Goal: Task Accomplishment & Management: Complete application form

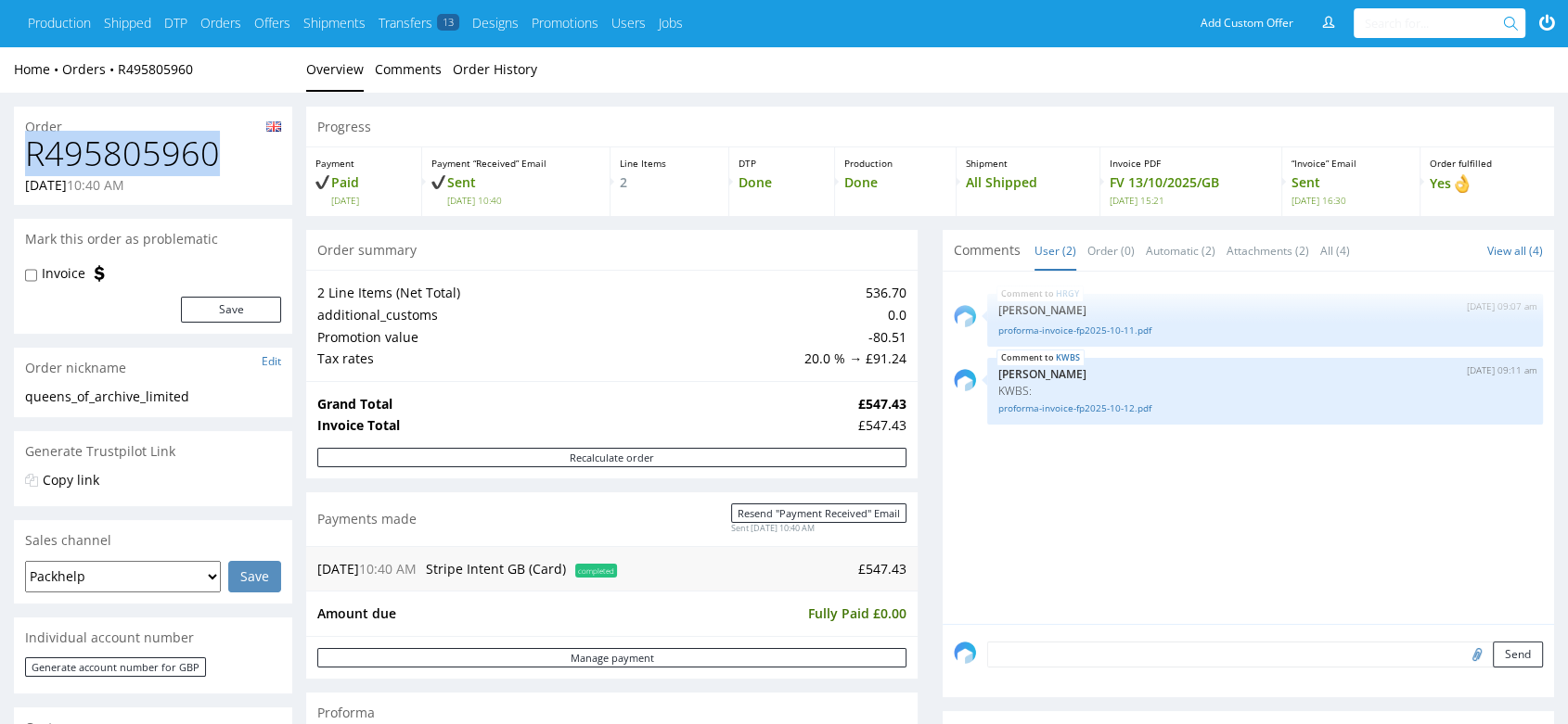
drag, startPoint x: 223, startPoint y: 160, endPoint x: 18, endPoint y: 146, distance: 205.5
click at [18, 146] on div "R495805960 [DATE] 10:40 AM" at bounding box center [153, 170] width 279 height 70
copy h1 "R495805960"
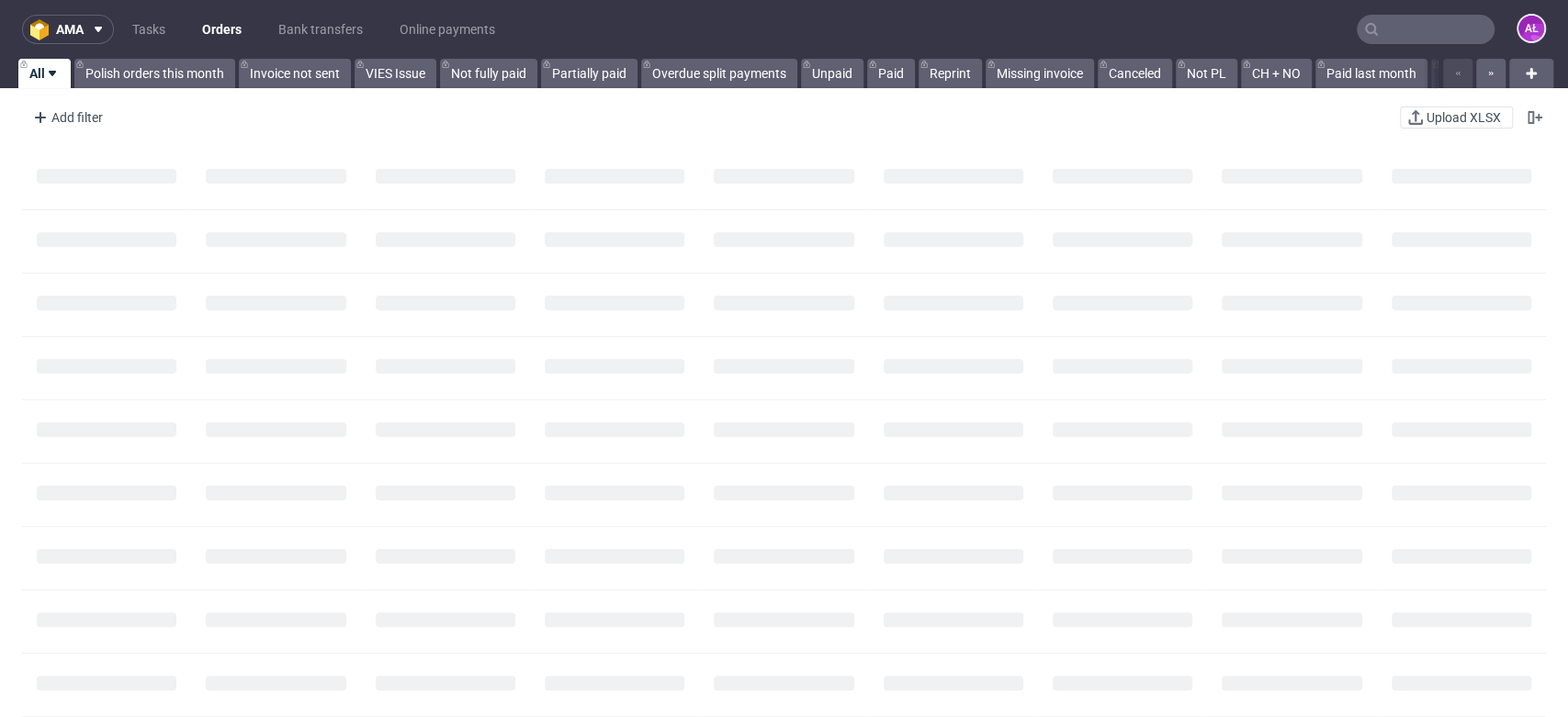
paste input "R495805960"
click at [1414, 36] on input "text" at bounding box center [1425, 30] width 138 height 30
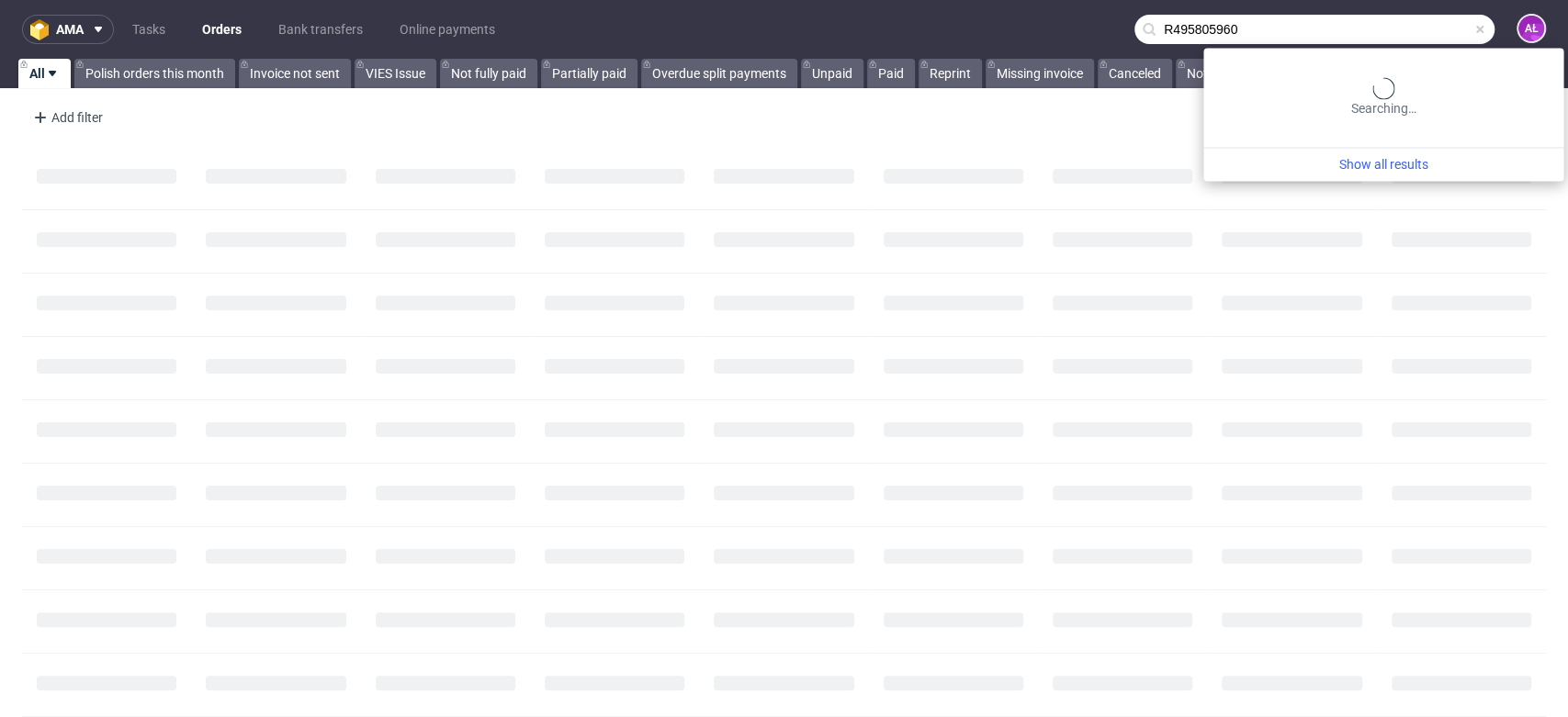
type input "R495805960"
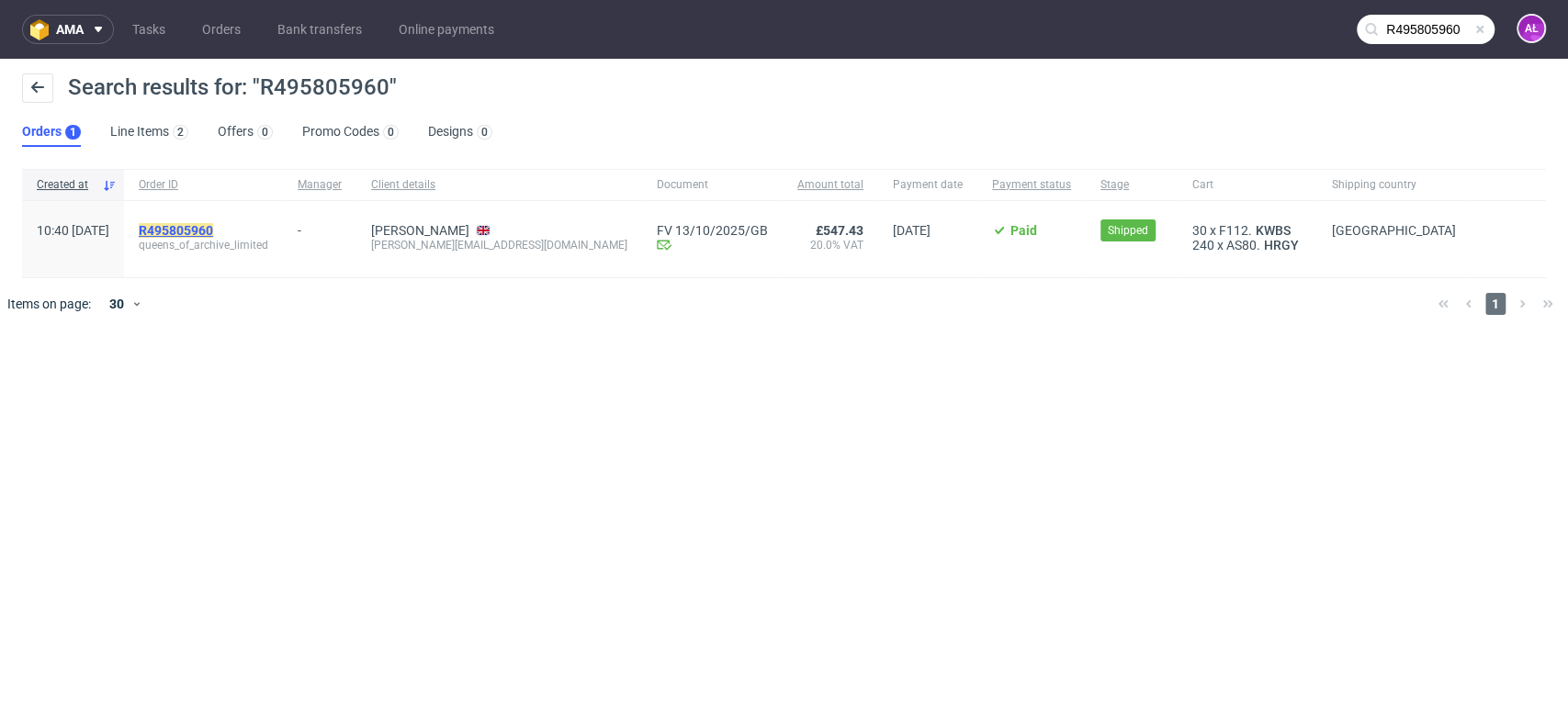
click at [211, 228] on mark "R495805960" at bounding box center [175, 231] width 75 height 15
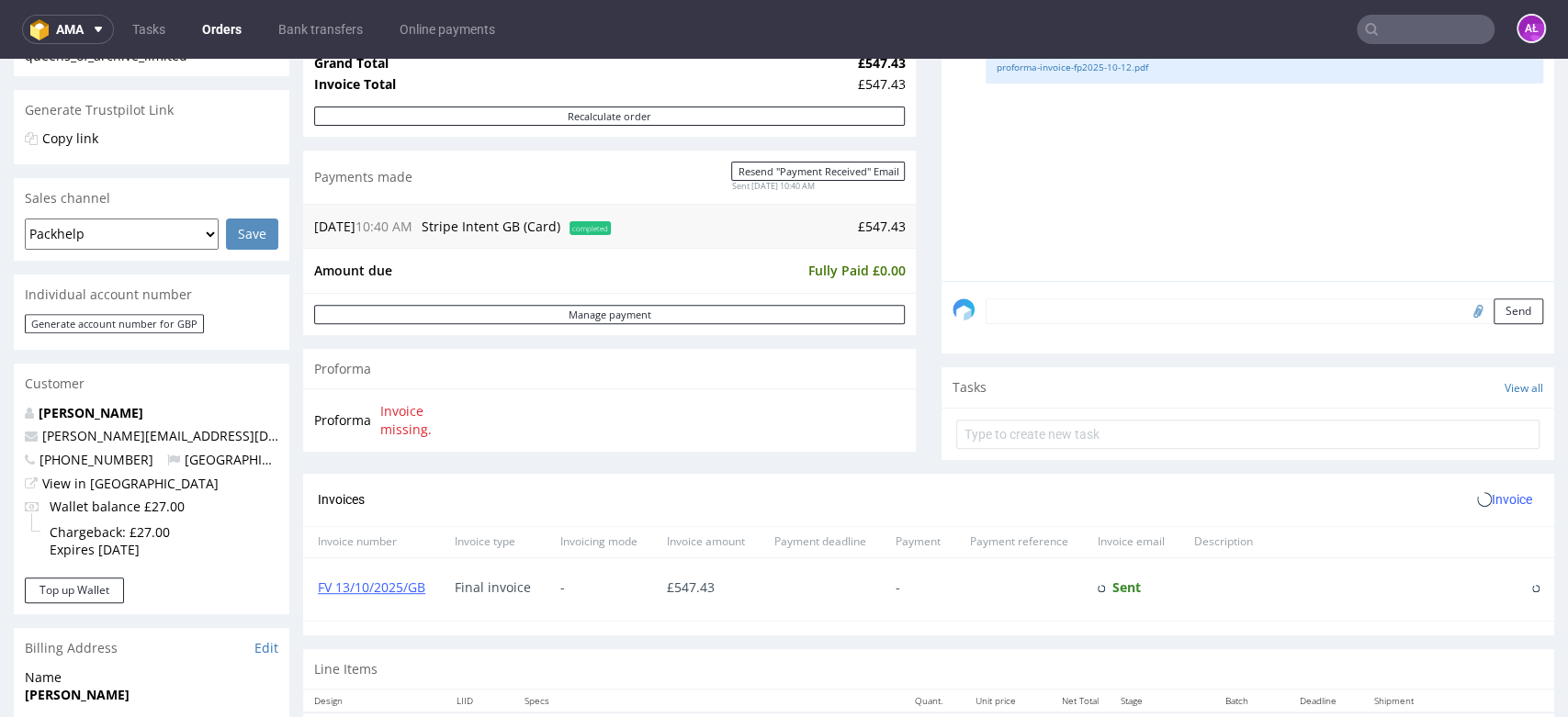
scroll to position [612, 0]
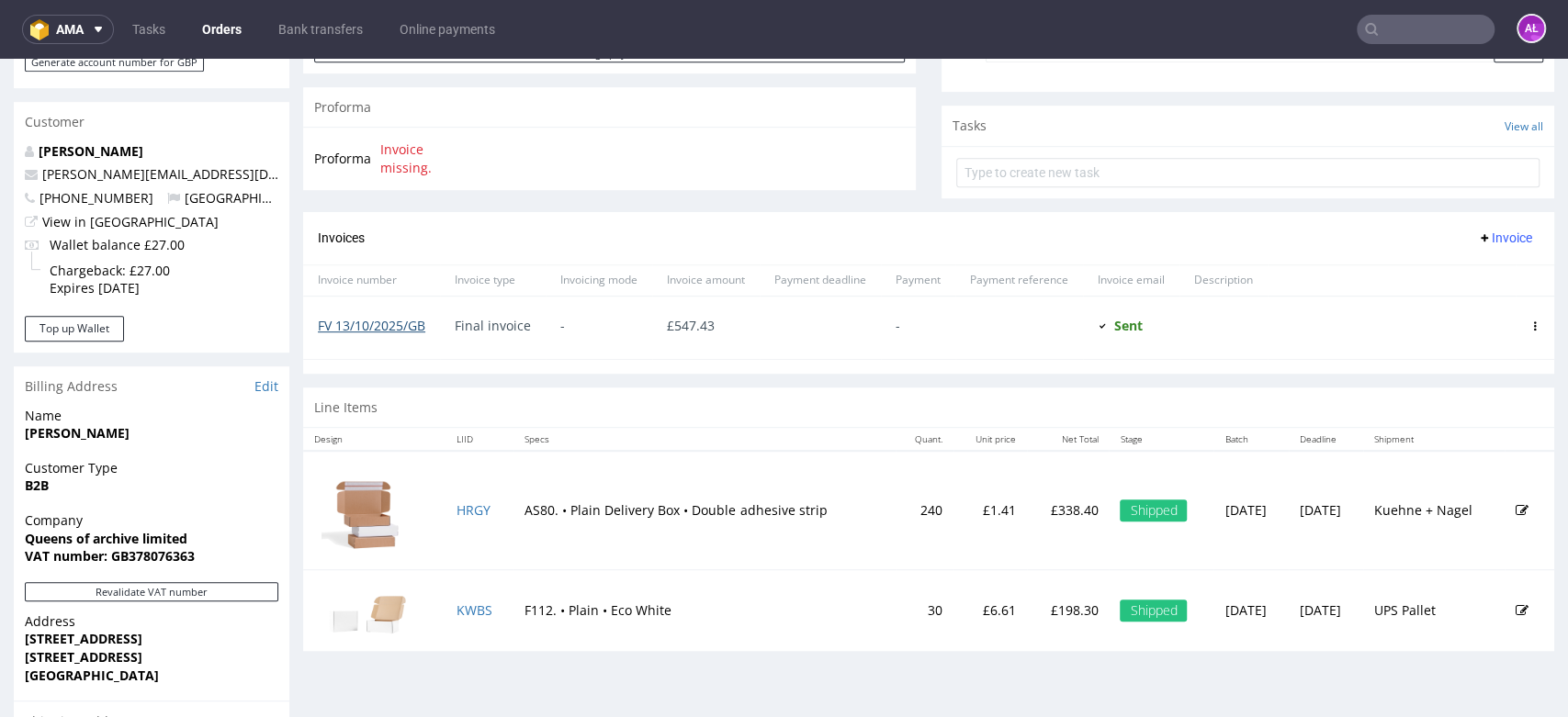
click at [407, 319] on link "FV 13/10/2025/GB" at bounding box center [371, 325] width 107 height 18
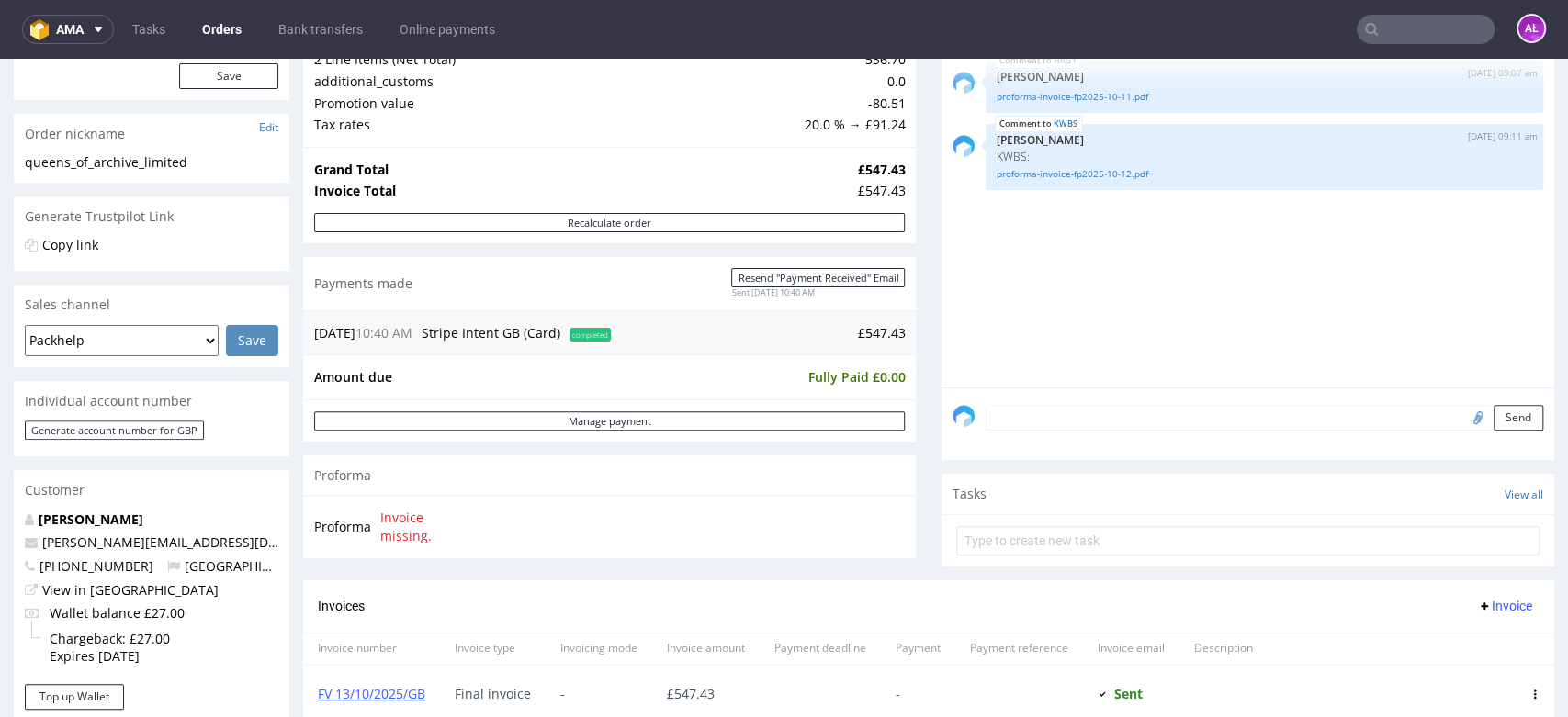
scroll to position [0, 0]
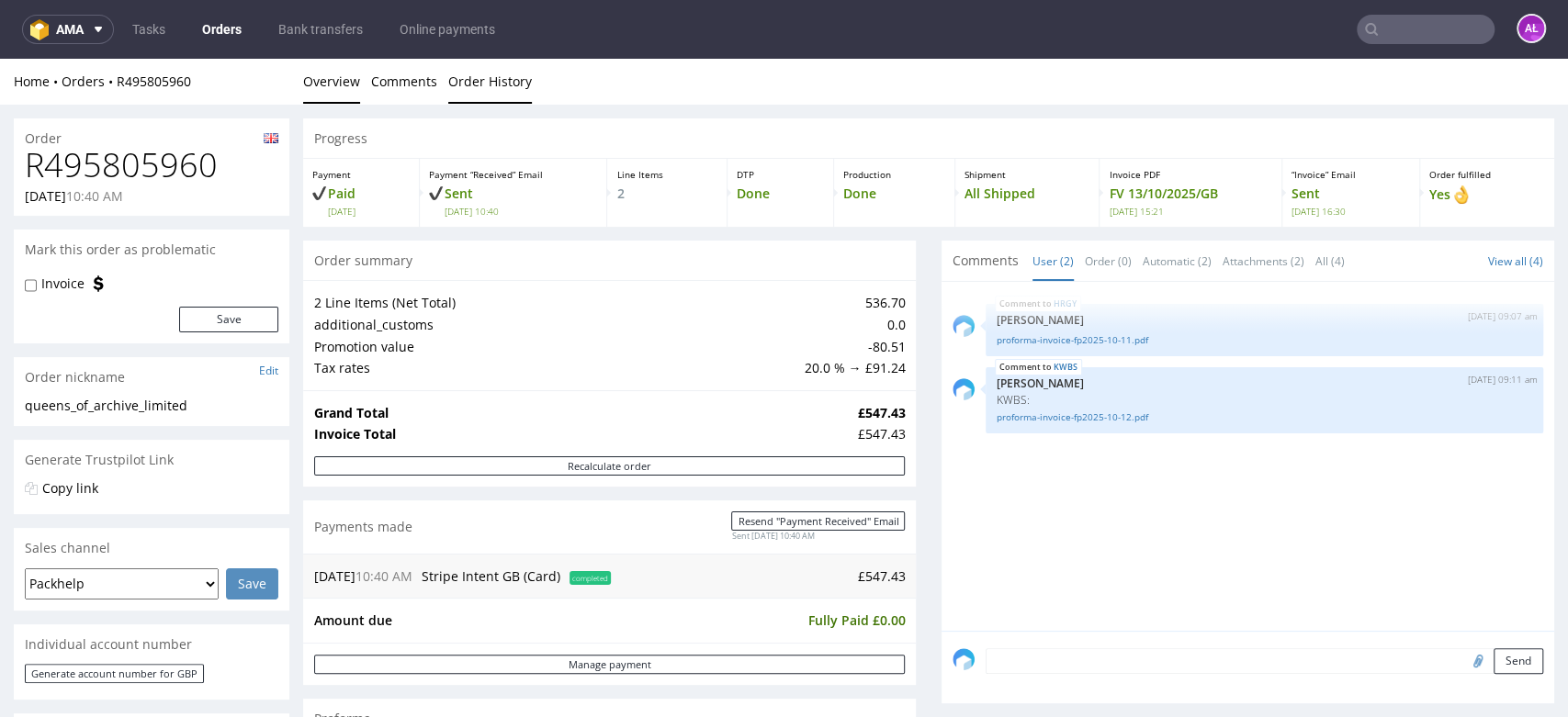
click at [509, 83] on link "Order History" at bounding box center [490, 81] width 84 height 45
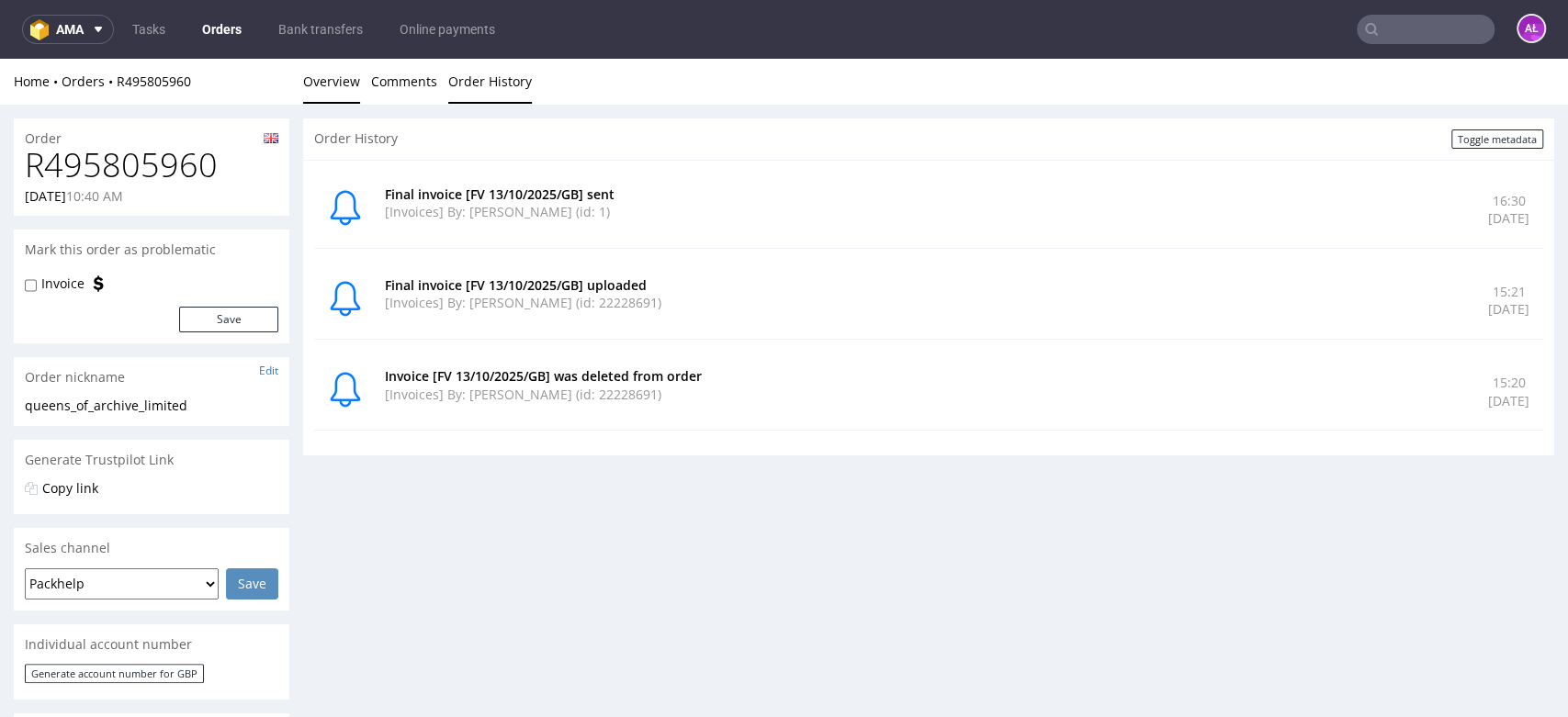
click at [327, 77] on link "Overview" at bounding box center [331, 81] width 57 height 45
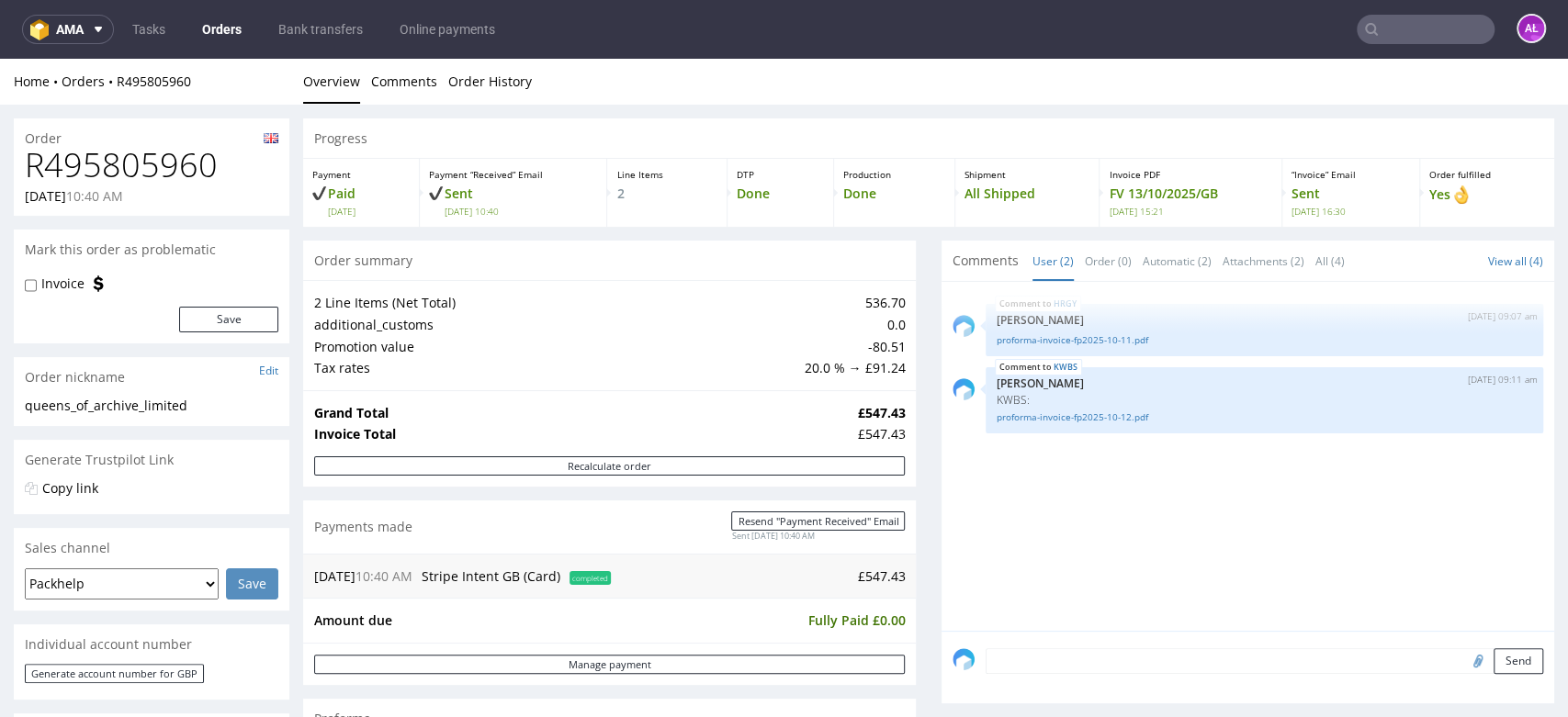
scroll to position [612, 0]
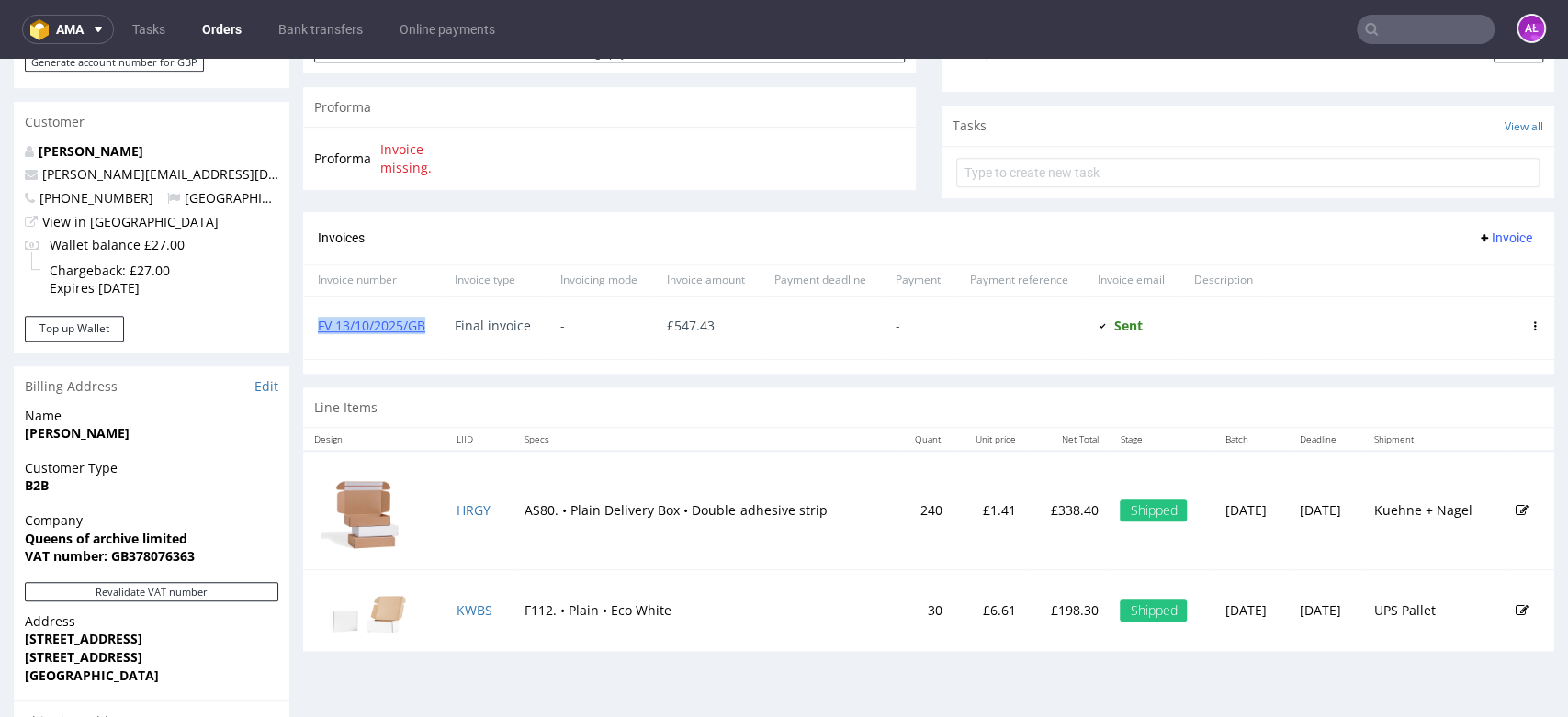
drag, startPoint x: 432, startPoint y: 331, endPoint x: 317, endPoint y: 337, distance: 115.2
click at [317, 337] on div "FV 13/10/2025/GB" at bounding box center [371, 328] width 137 height 63
copy link "FV 13/10/2025/GB"
drag, startPoint x: 1481, startPoint y: 237, endPoint x: 1481, endPoint y: 248, distance: 11.0
click at [1481, 237] on span "Invoice" at bounding box center [1504, 238] width 55 height 15
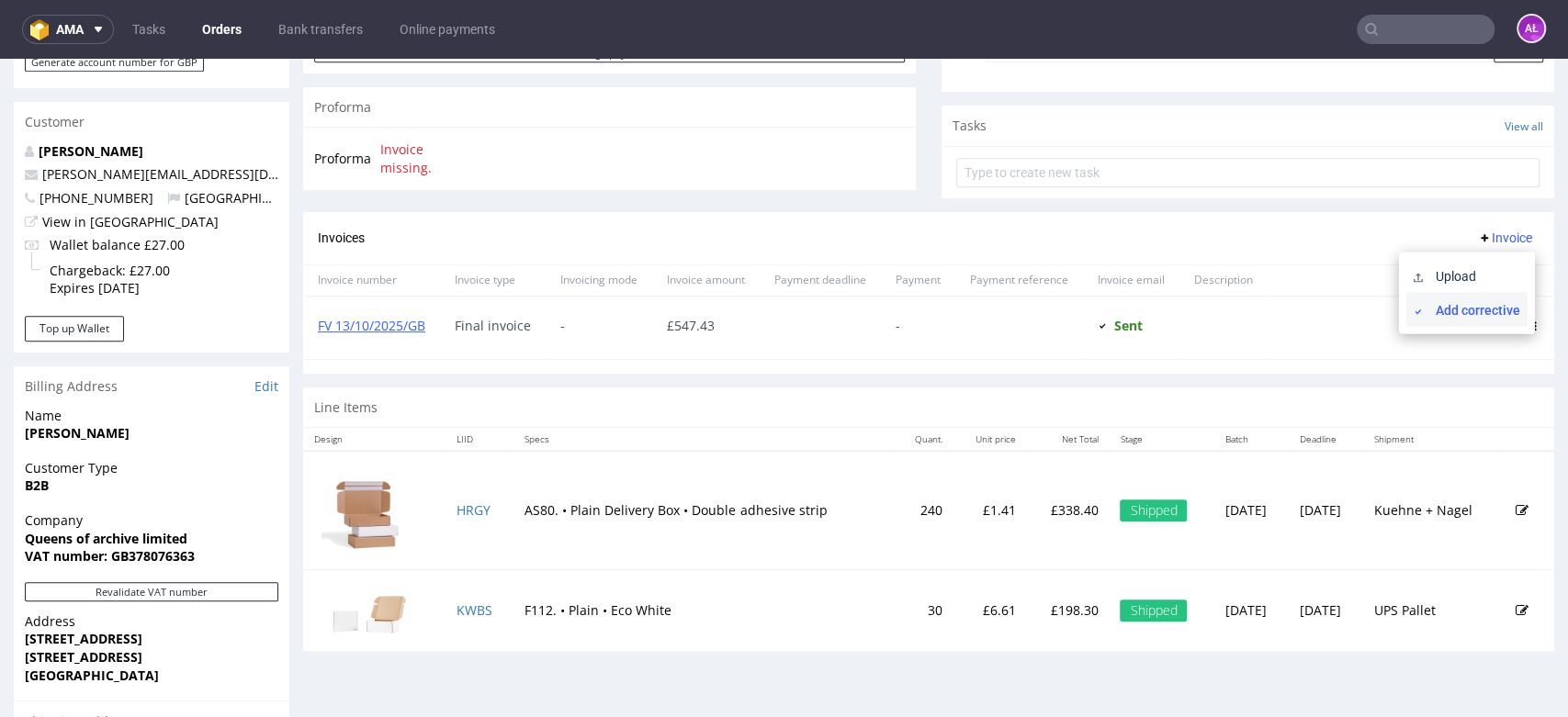
click at [1473, 305] on span "Add corrective" at bounding box center [1474, 309] width 92 height 18
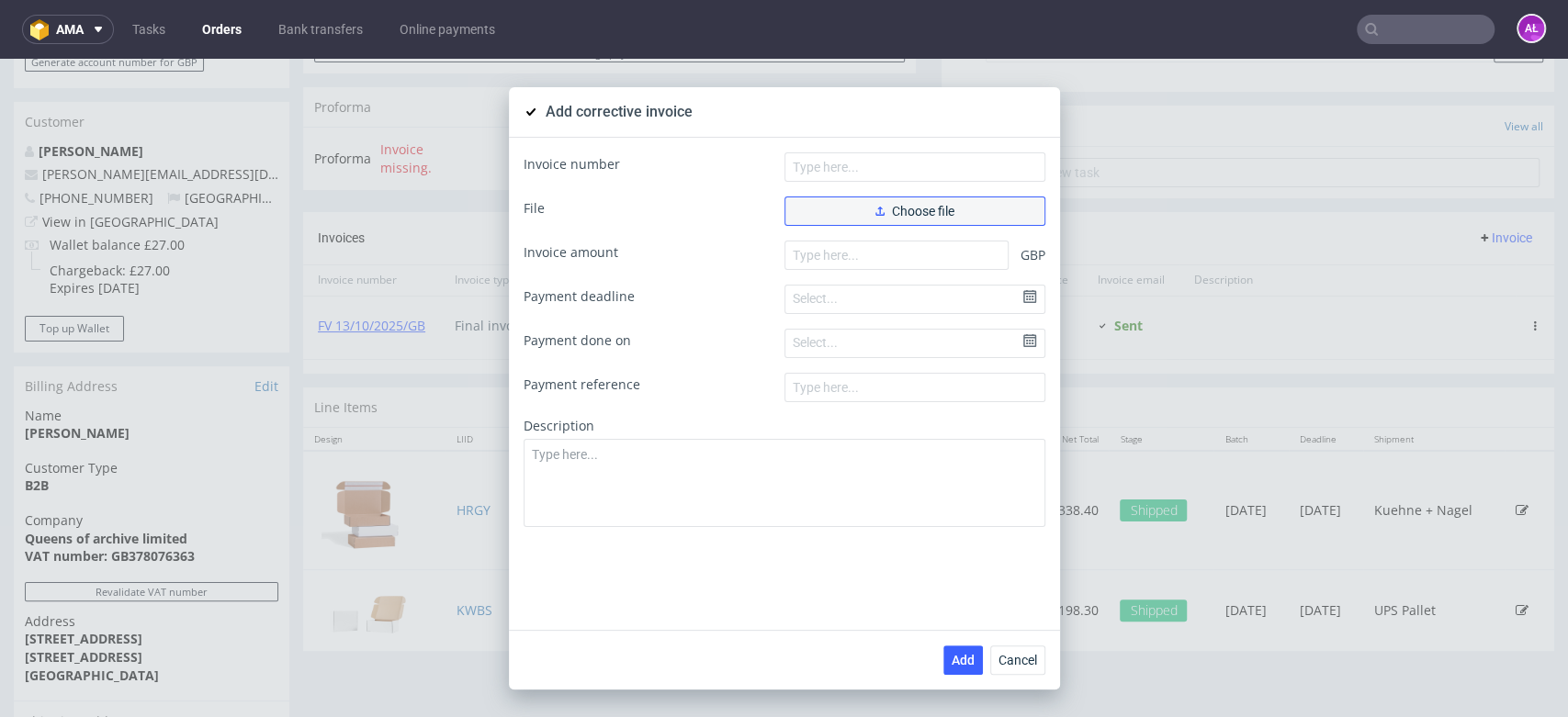
click at [879, 209] on span "Choose file" at bounding box center [915, 211] width 79 height 13
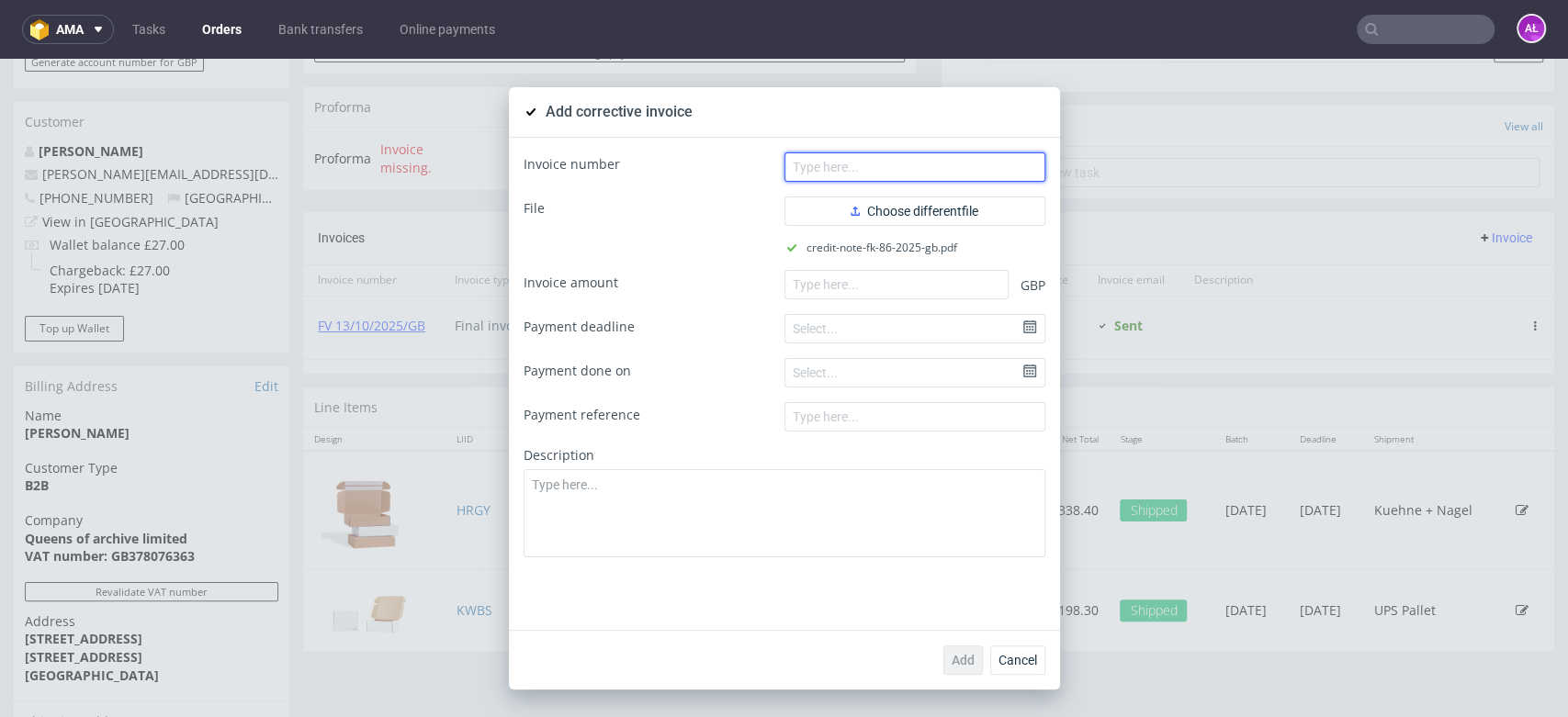
paste input "FK 86/2025/GB"
click at [888, 170] on input "text" at bounding box center [915, 167] width 261 height 30
type input "FK 86/2025/GB"
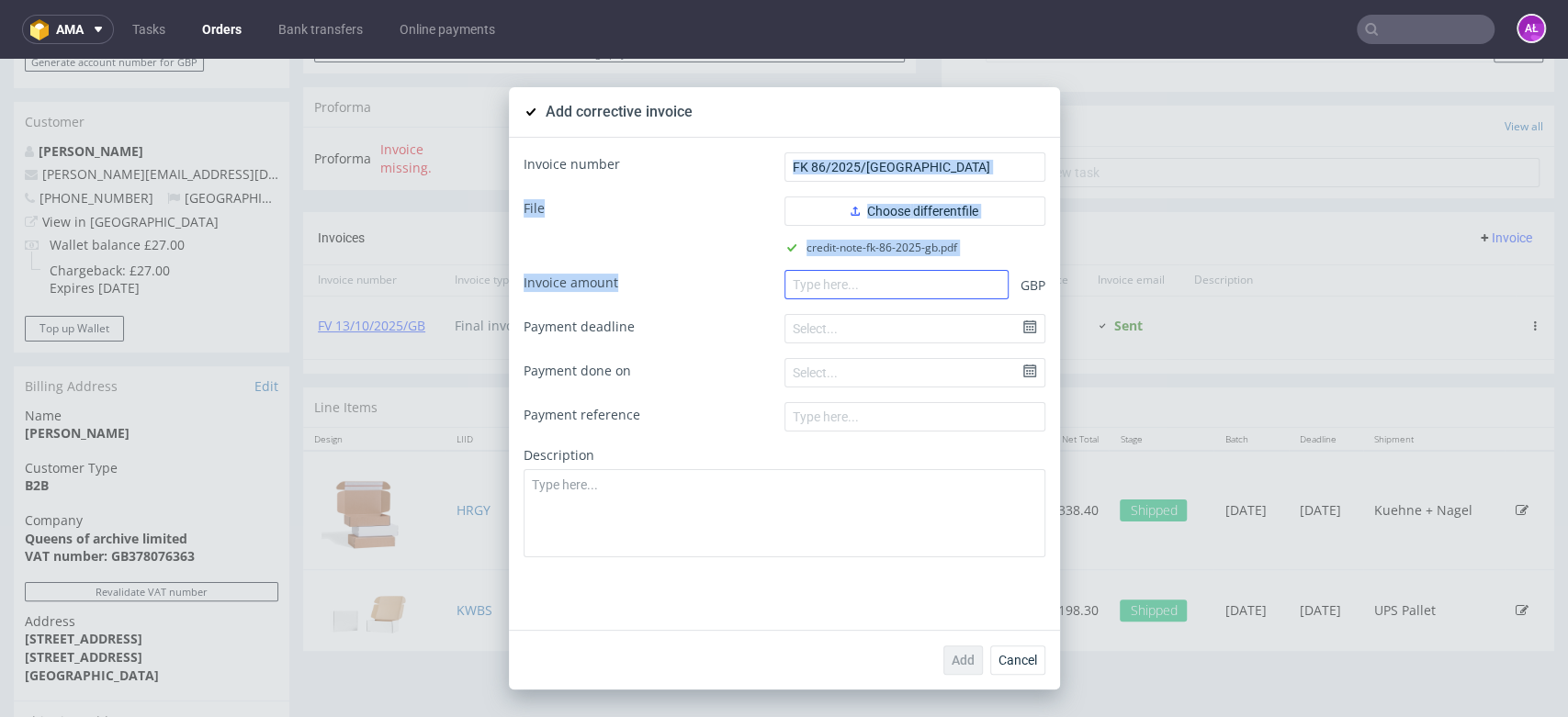
drag, startPoint x: 1481, startPoint y: 261, endPoint x: 862, endPoint y: 281, distance: 619.3
click at [862, 281] on form "Invoice number FK 86/2025/GB File Choose different file credit-note-fk-86-2025-…" at bounding box center [784, 354] width 521 height 405
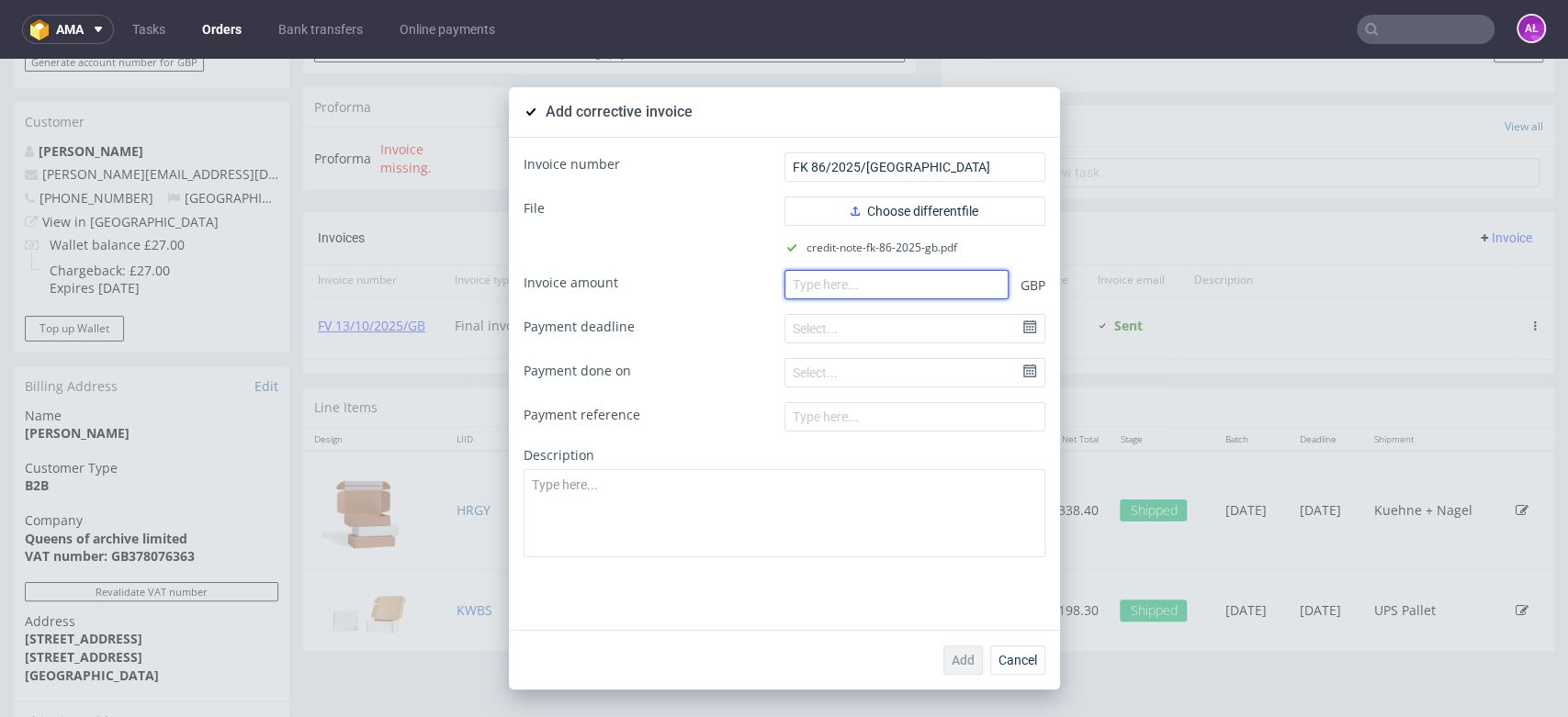
click at [806, 283] on input "number" at bounding box center [896, 285] width 224 height 30
paste input "547.43"
click at [785, 291] on input "547.43" at bounding box center [896, 285] width 224 height 30
type input "-547.43"
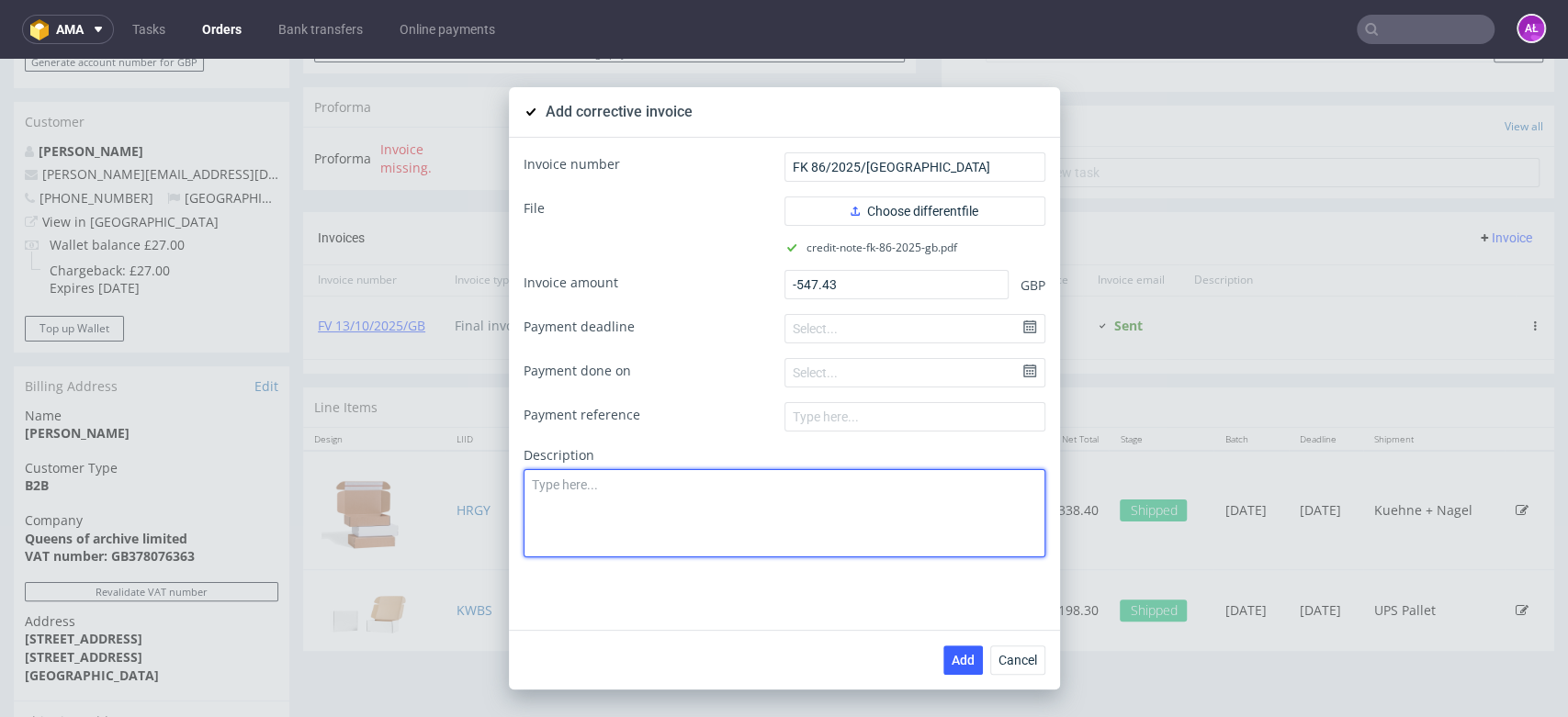
drag, startPoint x: 952, startPoint y: 512, endPoint x: 940, endPoint y: 541, distance: 31.4
click at [951, 512] on textarea at bounding box center [784, 514] width 521 height 89
paste textarea "The sale does not took place."
type textarea "The sale does not took place."
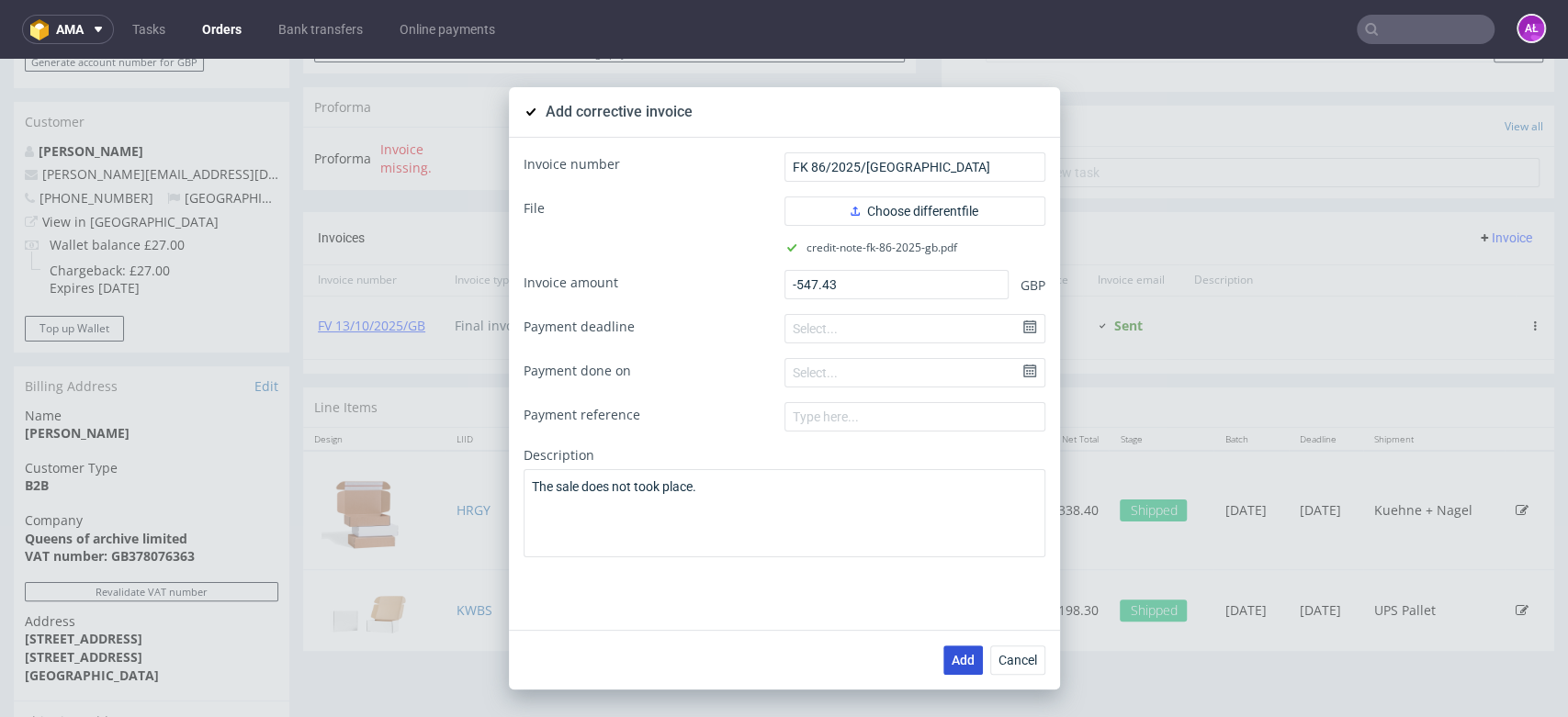
click at [955, 662] on span "Add" at bounding box center [963, 661] width 23 height 13
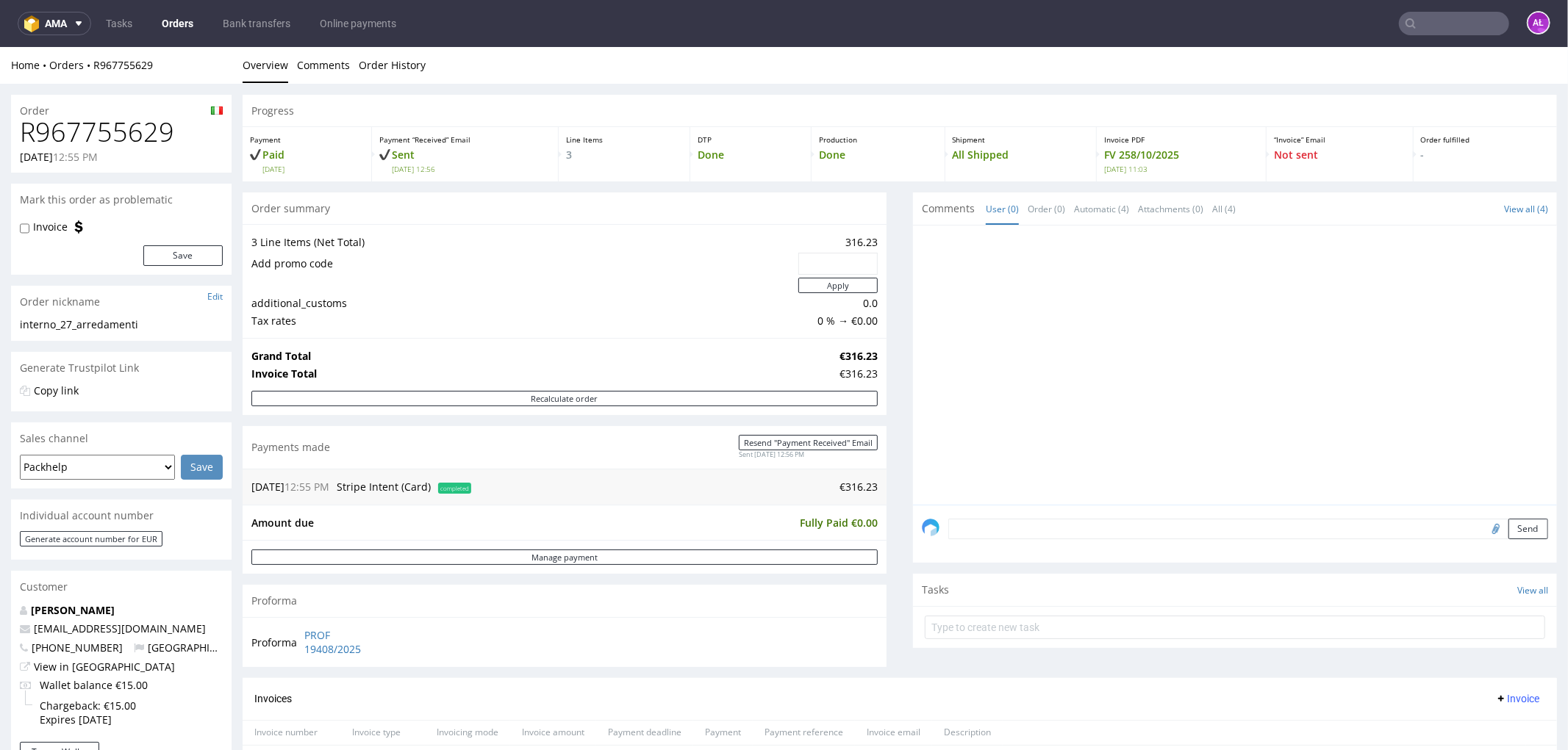
scroll to position [244, 0]
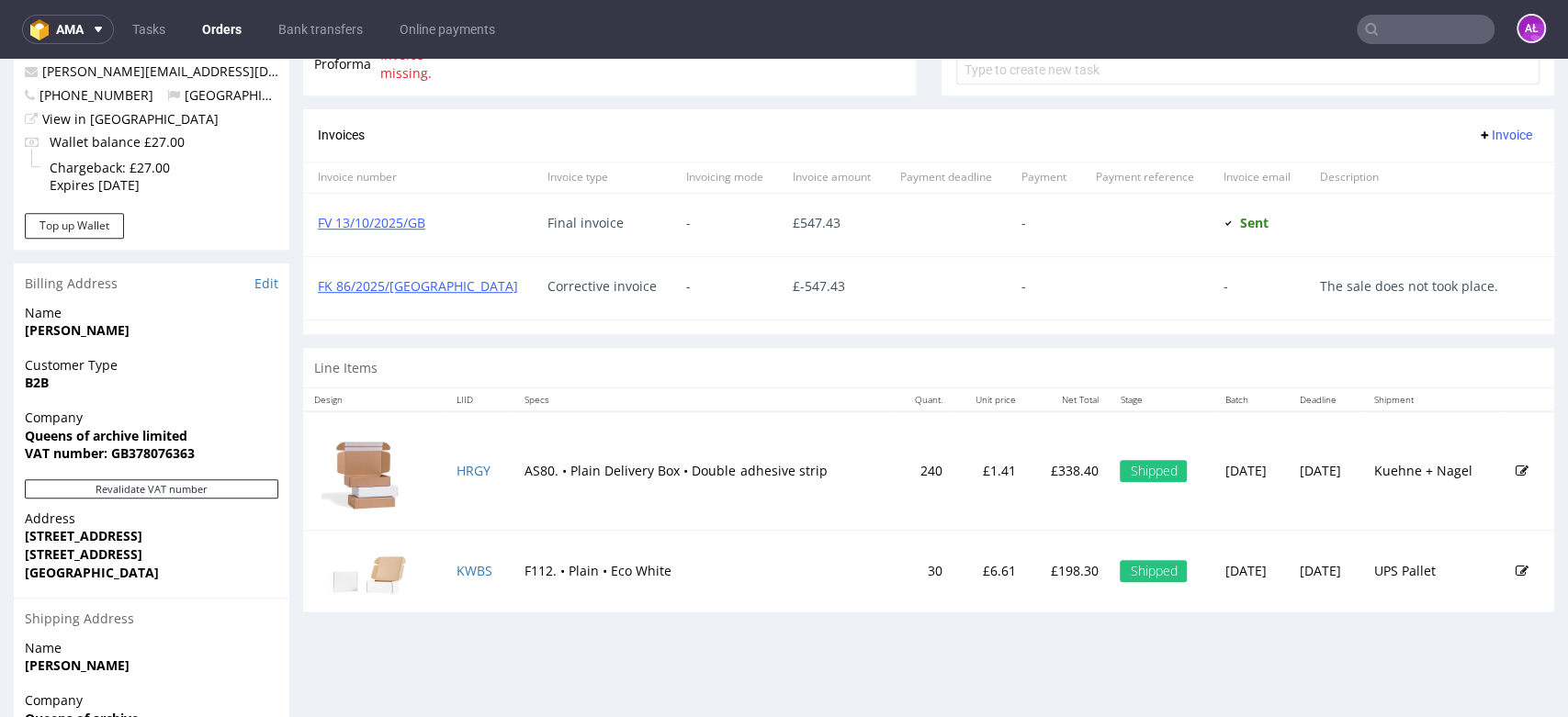
scroll to position [713, 0]
click at [1557, 283] on icon at bounding box center [1562, 287] width 9 height 9
drag, startPoint x: 426, startPoint y: 294, endPoint x: 310, endPoint y: 293, distance: 116.0
click at [310, 293] on div "FK 86/2025/[GEOGRAPHIC_DATA]" at bounding box center [417, 290] width 230 height 63
copy link "FK 86/2025/[GEOGRAPHIC_DATA]"
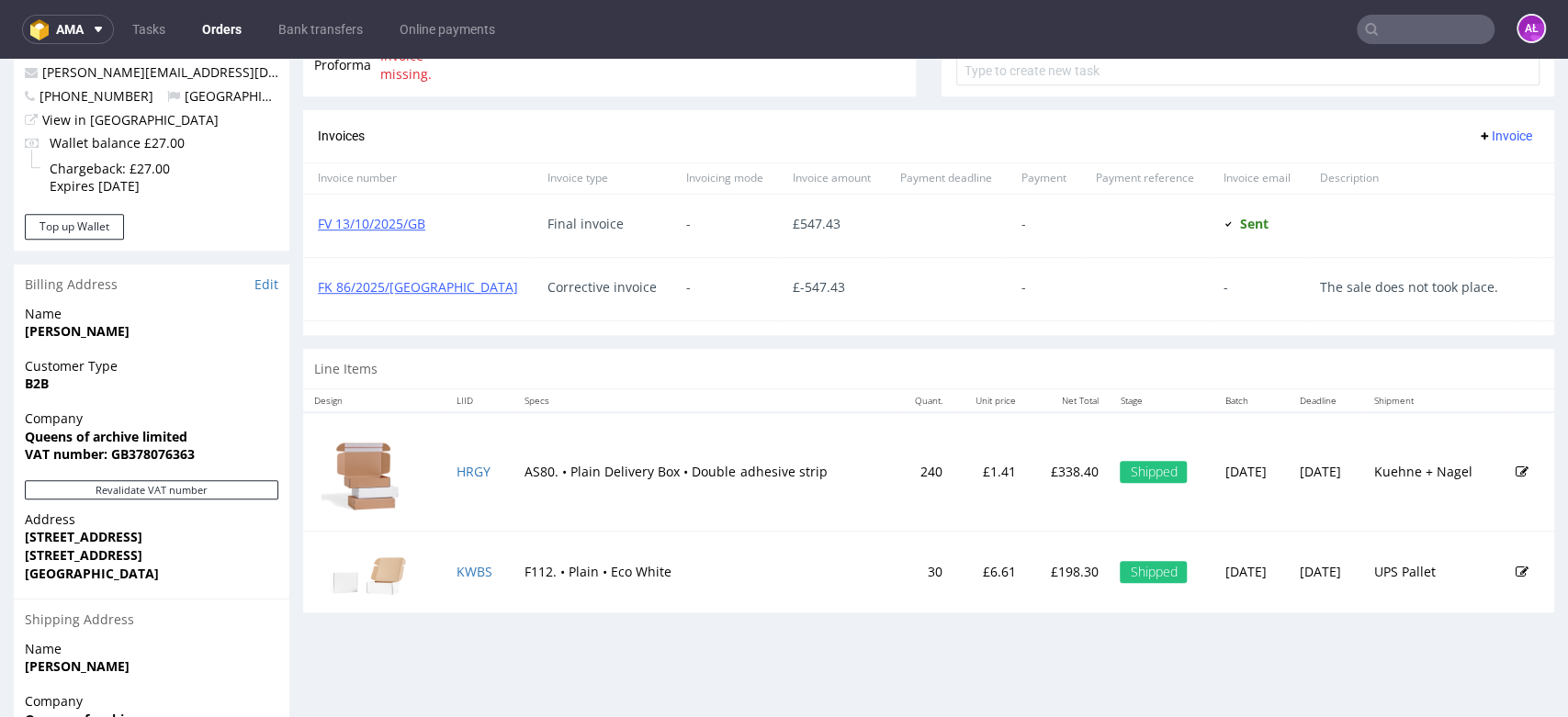
click at [1557, 284] on icon at bounding box center [1562, 287] width 9 height 9
click at [1448, 455] on span "Delete invoice" at bounding box center [1460, 452] width 111 height 18
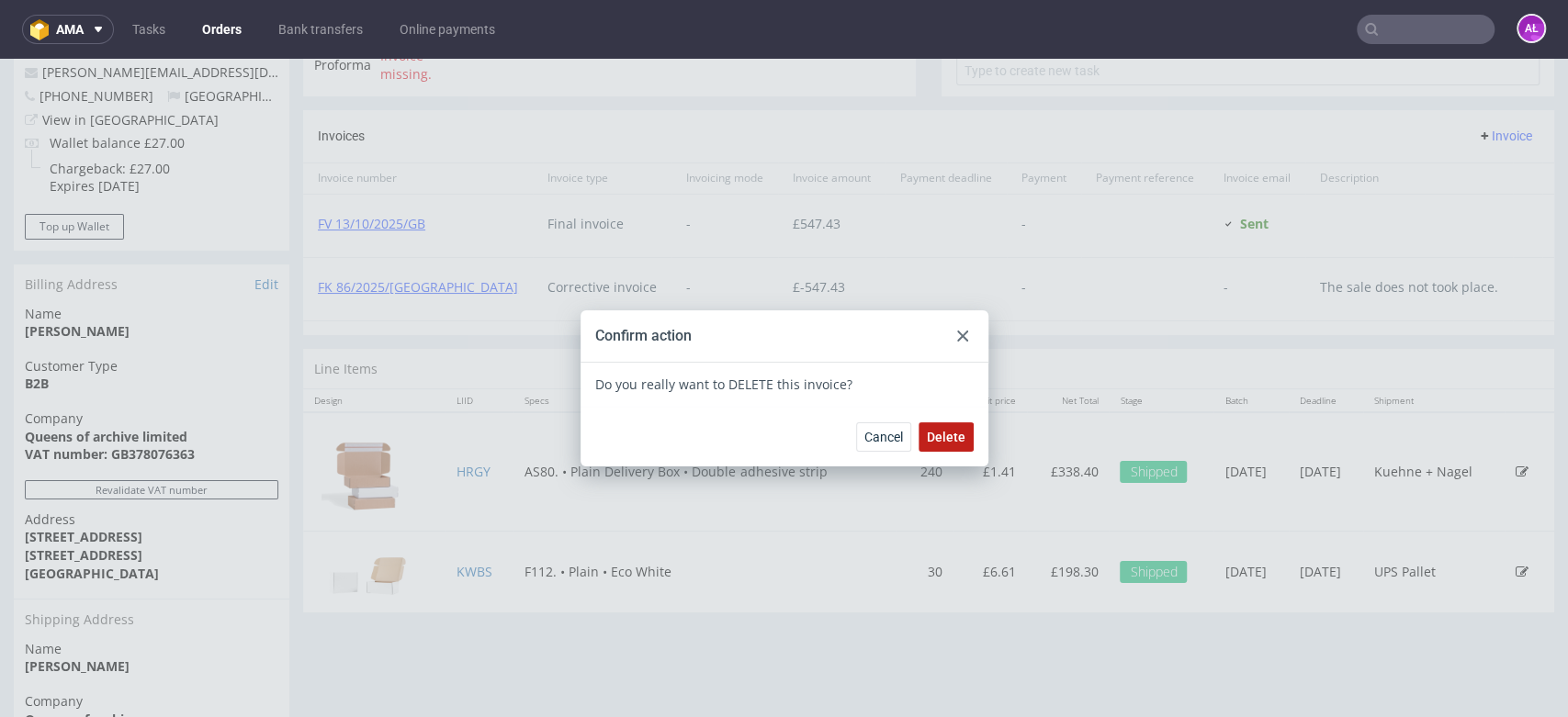
click at [953, 431] on span "Delete" at bounding box center [946, 437] width 39 height 13
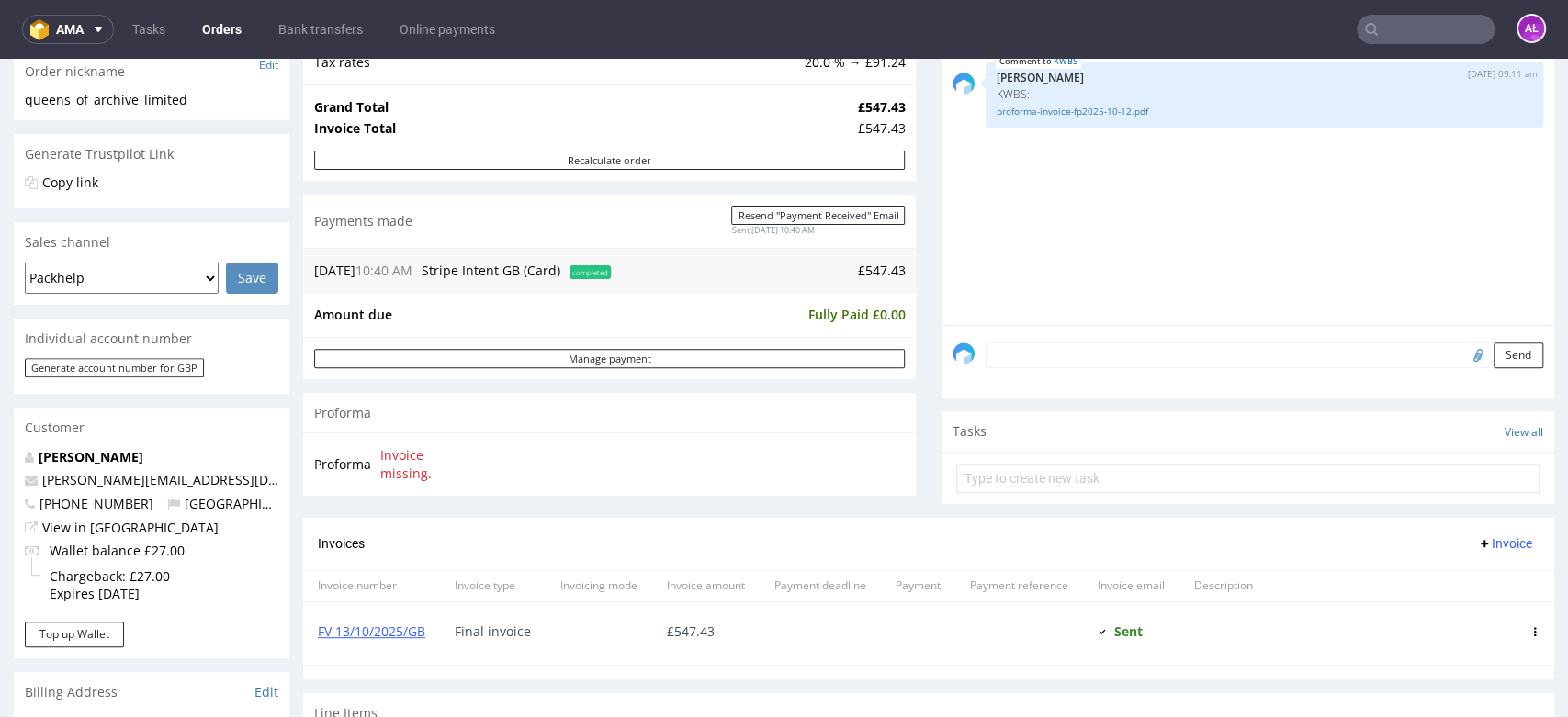
scroll to position [408, 0]
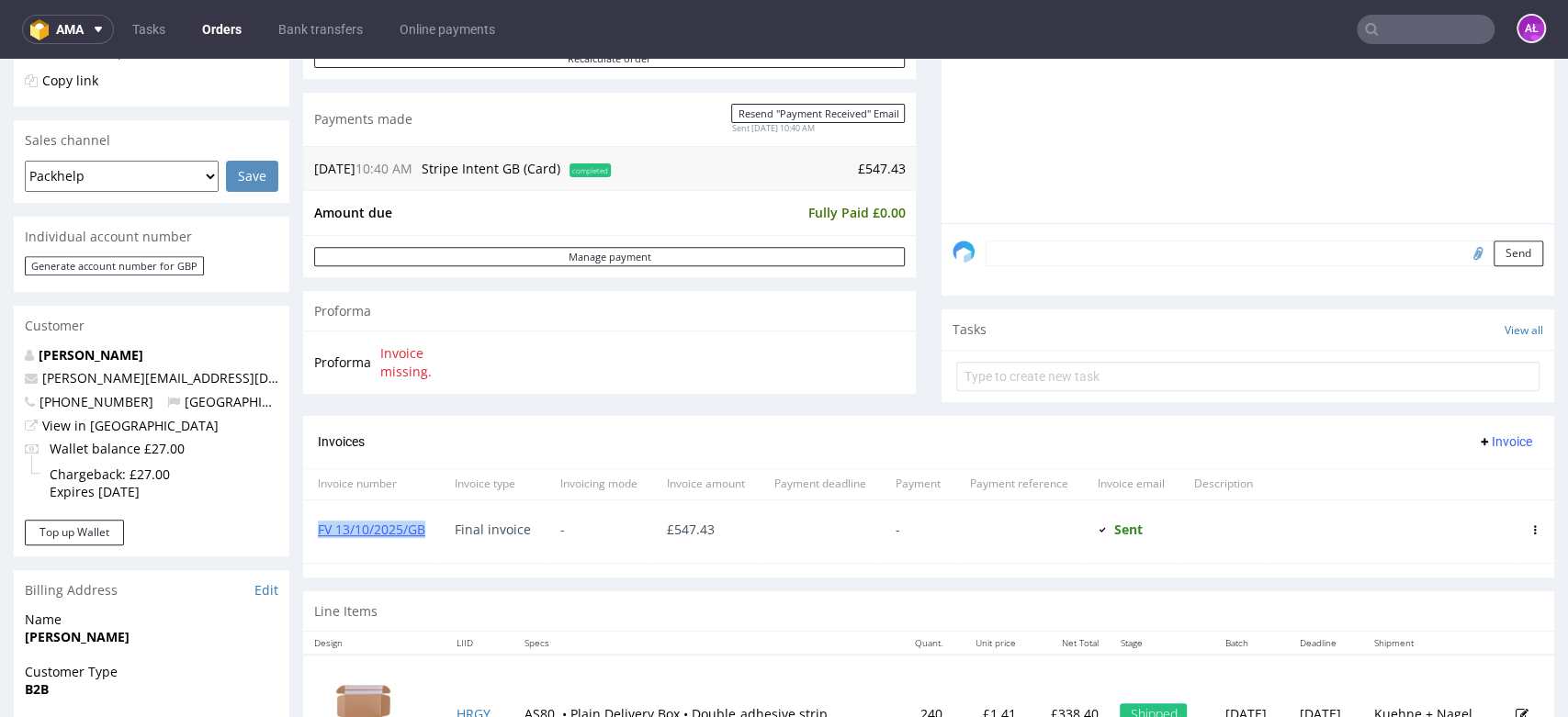
drag, startPoint x: 438, startPoint y: 538, endPoint x: 316, endPoint y: 542, distance: 122.1
click at [316, 542] on div "FV 13/10/2025/GB" at bounding box center [371, 532] width 137 height 63
copy link "FV 13/10/2025/GB"
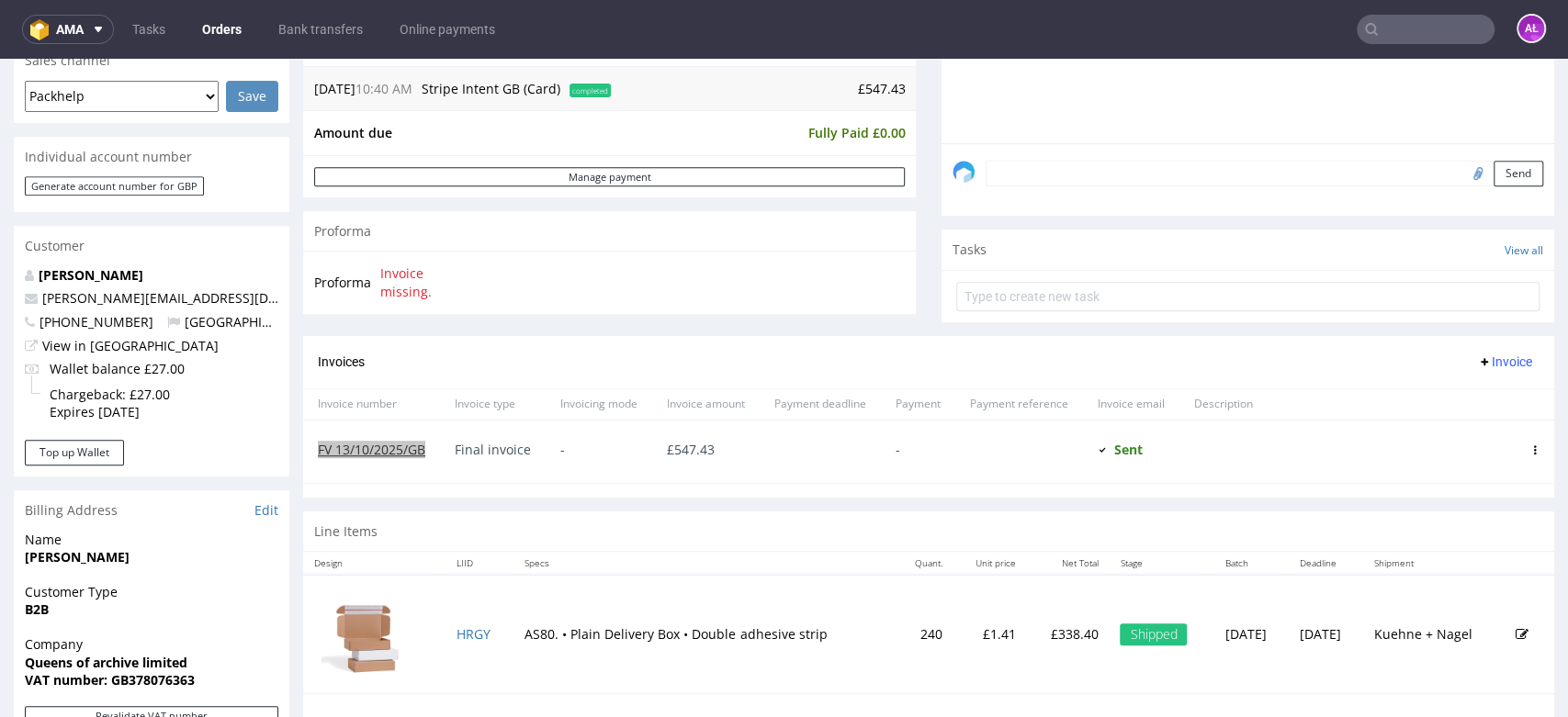
scroll to position [612, 0]
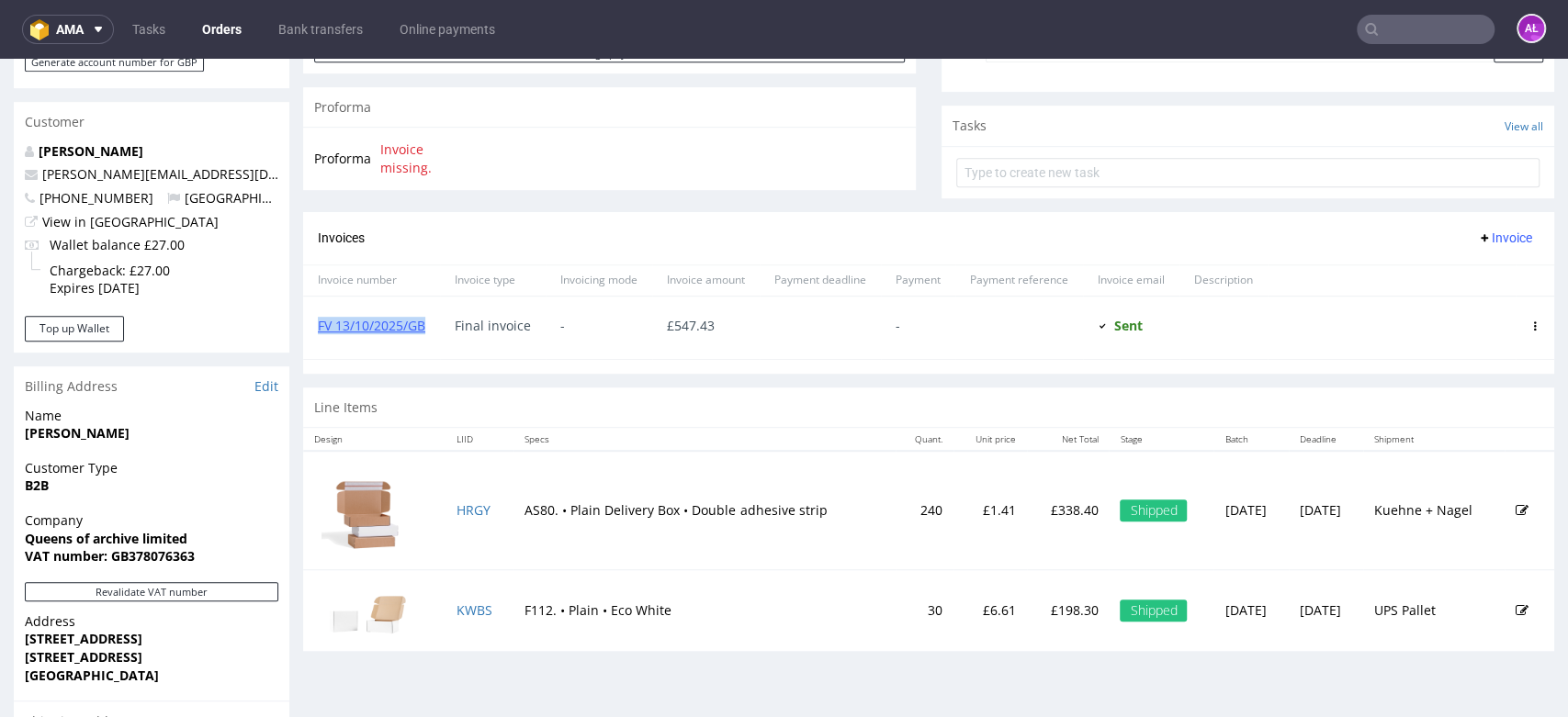
drag, startPoint x: 1486, startPoint y: 233, endPoint x: 1484, endPoint y: 243, distance: 10.2
click at [1485, 232] on span "Invoice" at bounding box center [1504, 238] width 55 height 15
click at [1482, 305] on span "Add corrective" at bounding box center [1474, 309] width 92 height 18
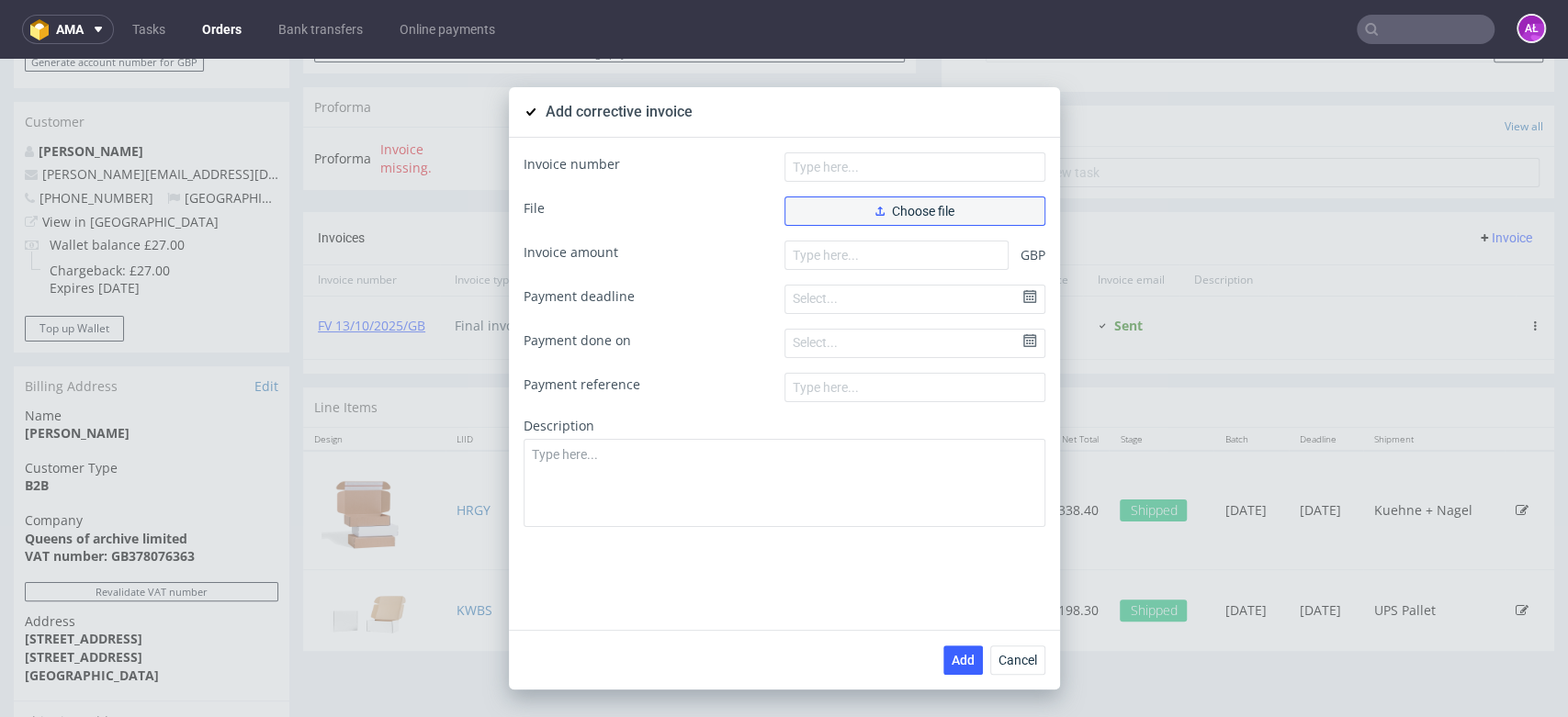
click at [926, 217] on span "Choose file" at bounding box center [915, 211] width 79 height 13
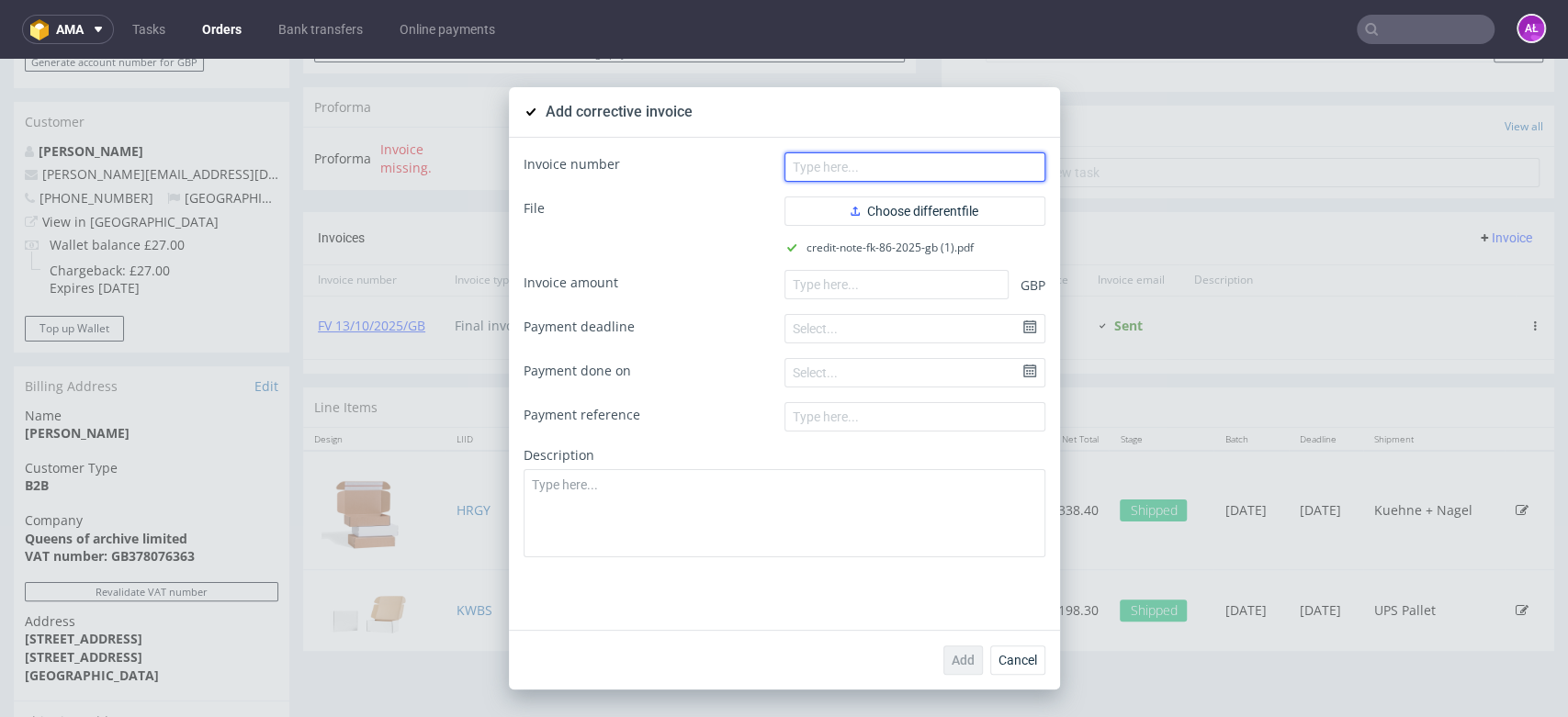
click at [859, 160] on input "text" at bounding box center [915, 167] width 261 height 30
paste input "FK 86/2025/GB"
type input "FK 86/2025/GB"
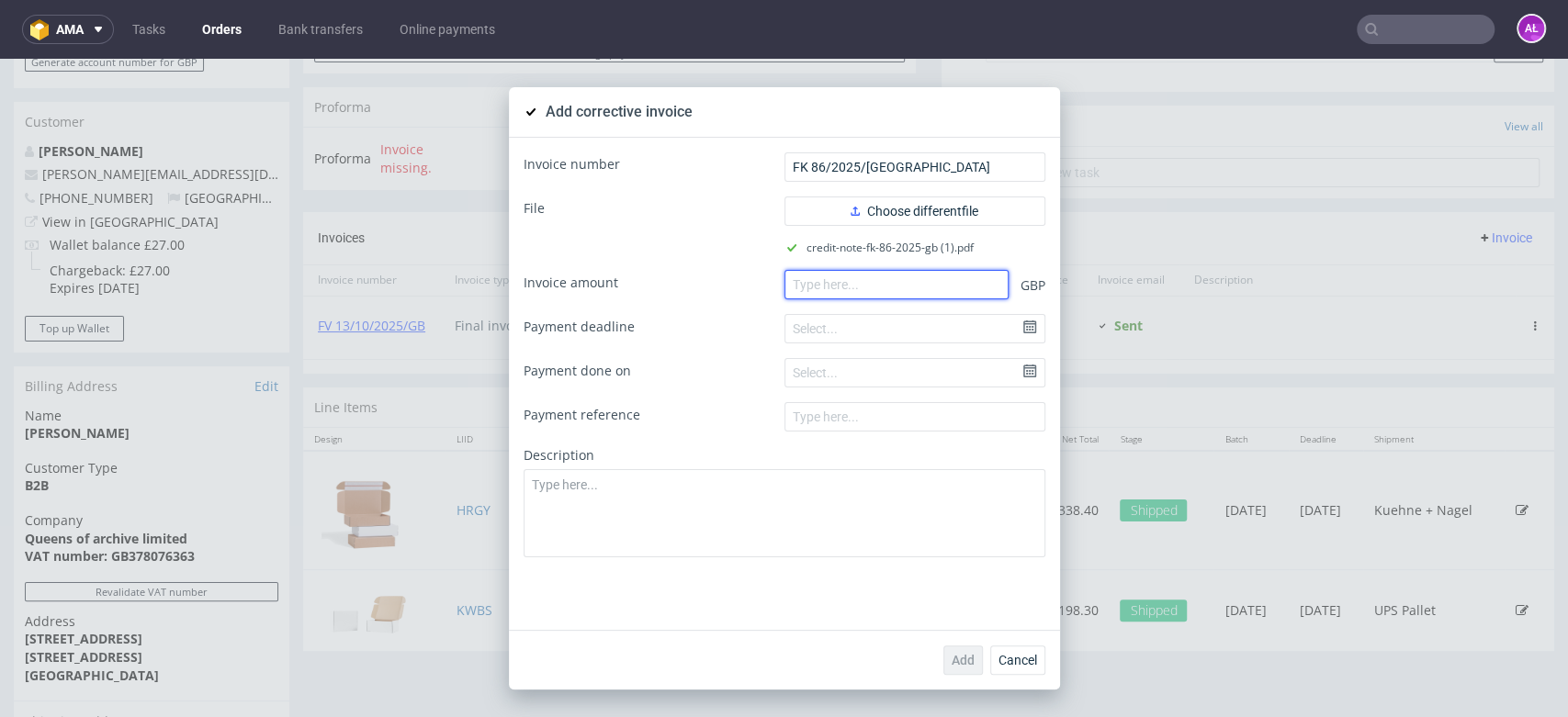
drag, startPoint x: 968, startPoint y: 290, endPoint x: 964, endPoint y: 281, distance: 9.8
click at [967, 290] on input "number" at bounding box center [896, 285] width 224 height 30
paste input "-406.08"
type input "-406.08"
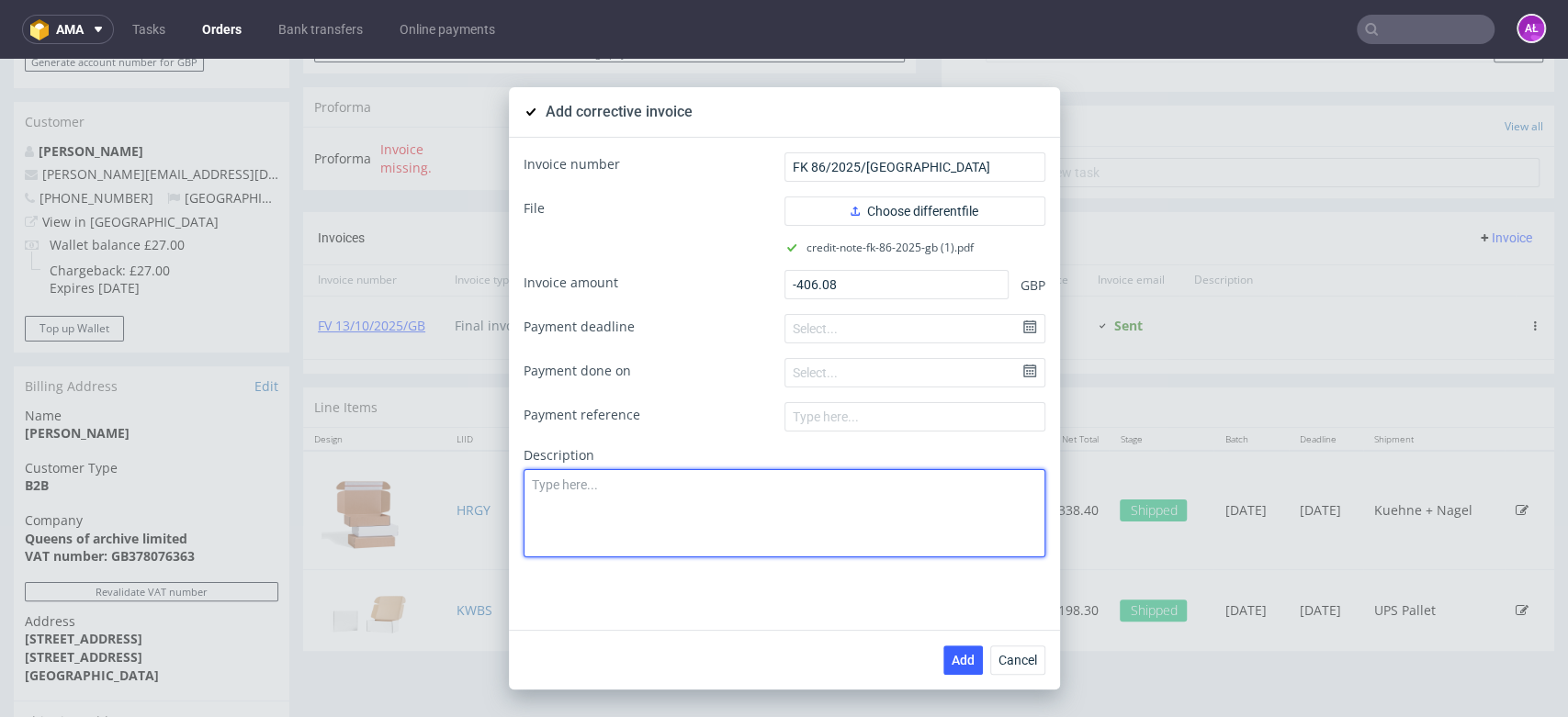
click at [832, 510] on textarea at bounding box center [784, 514] width 521 height 89
paste textarea "Part of the order was shipped."
type textarea "Part of the order was shipped."
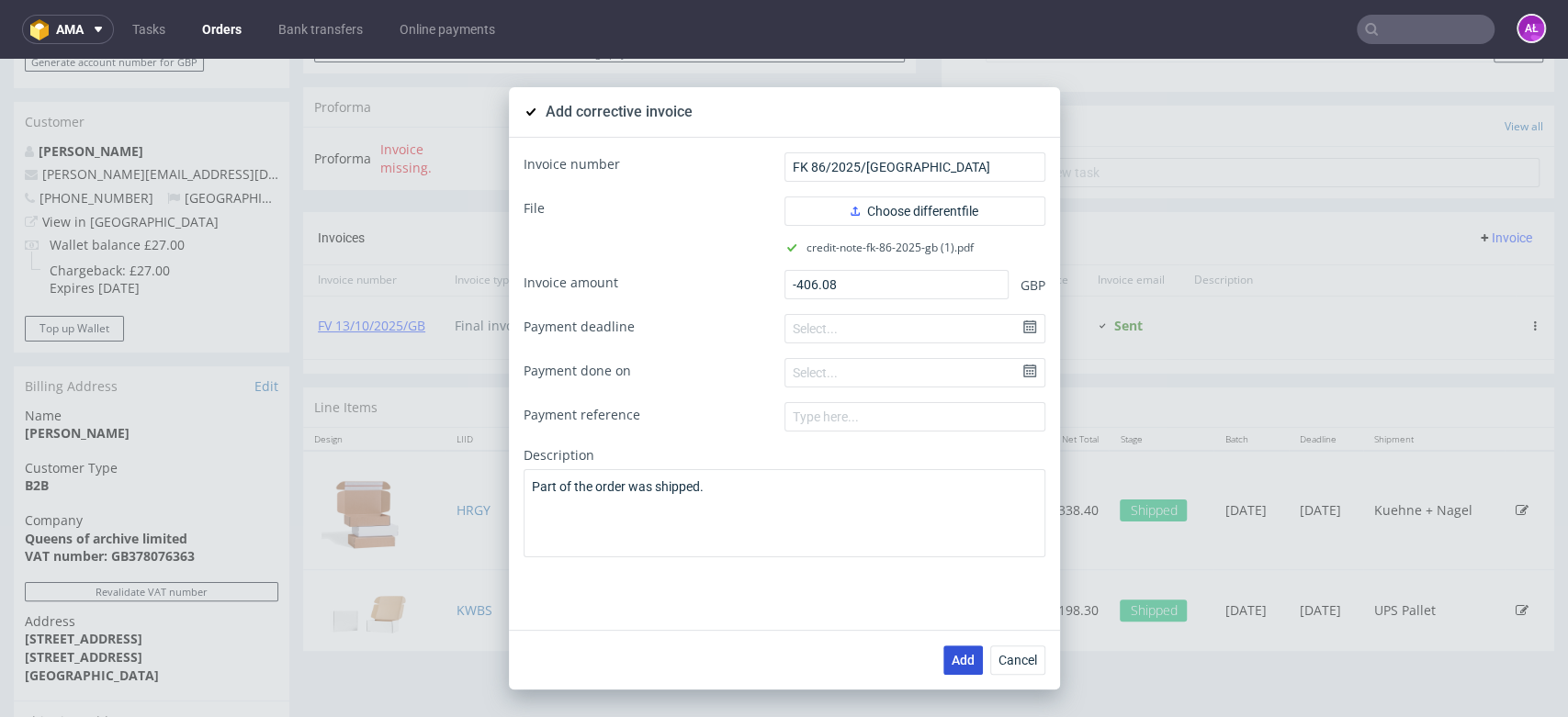
click at [957, 654] on span "Add" at bounding box center [963, 661] width 23 height 13
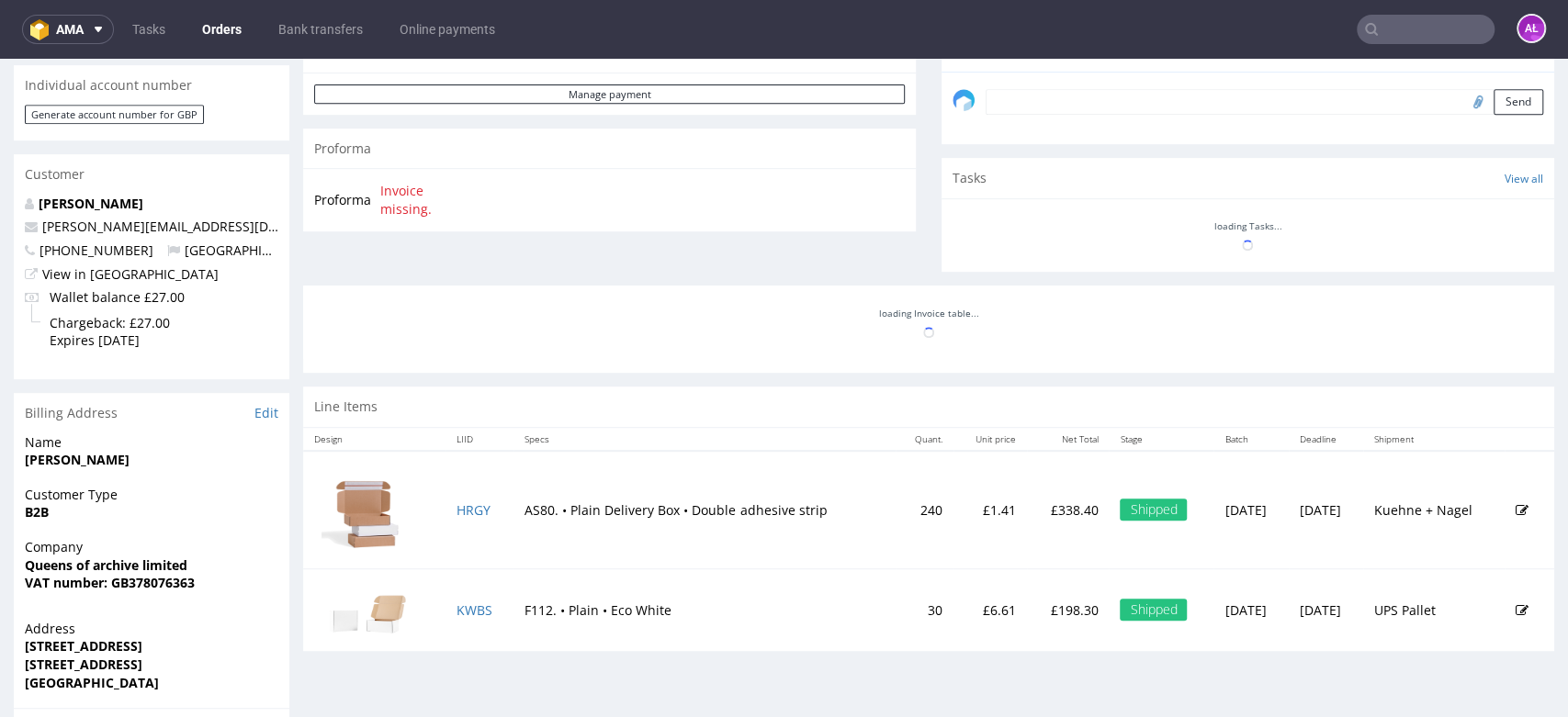
scroll to position [612, 0]
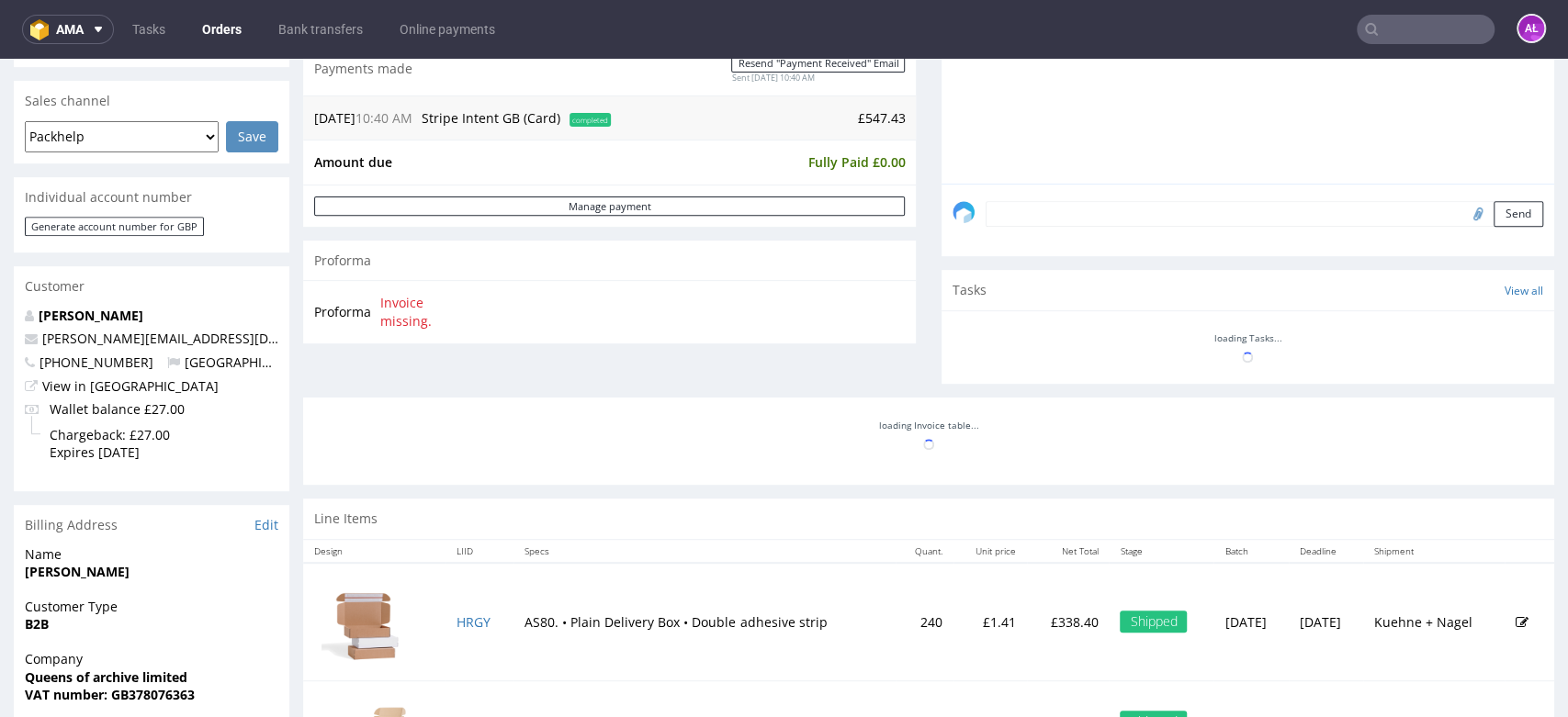
scroll to position [713, 0]
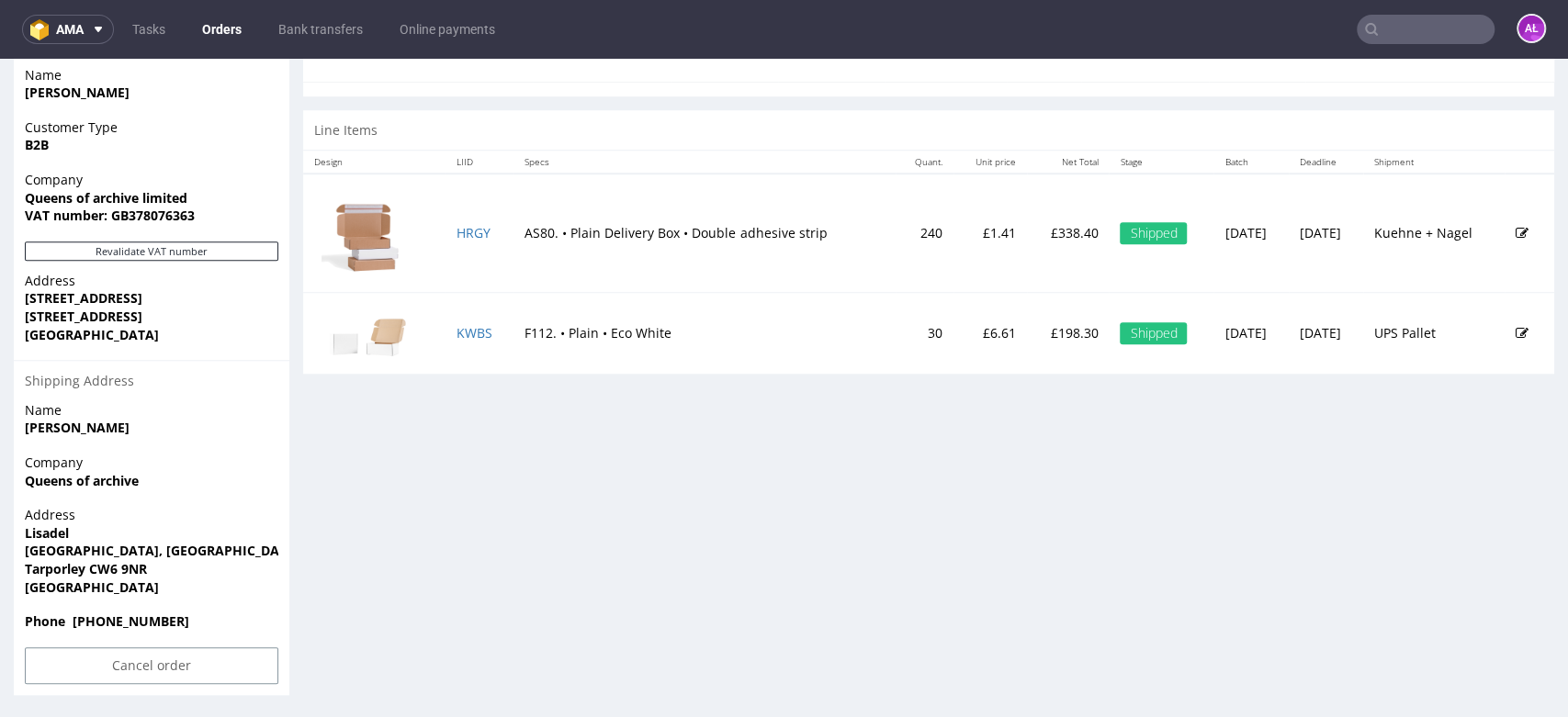
scroll to position [953, 0]
drag, startPoint x: 164, startPoint y: 484, endPoint x: 587, endPoint y: 394, distance: 432.5
click at [23, 486] on div "Company Queens of archive" at bounding box center [151, 479] width 276 height 53
copy strong "Queens of archive"
drag, startPoint x: 13, startPoint y: 536, endPoint x: 345, endPoint y: 531, distance: 332.0
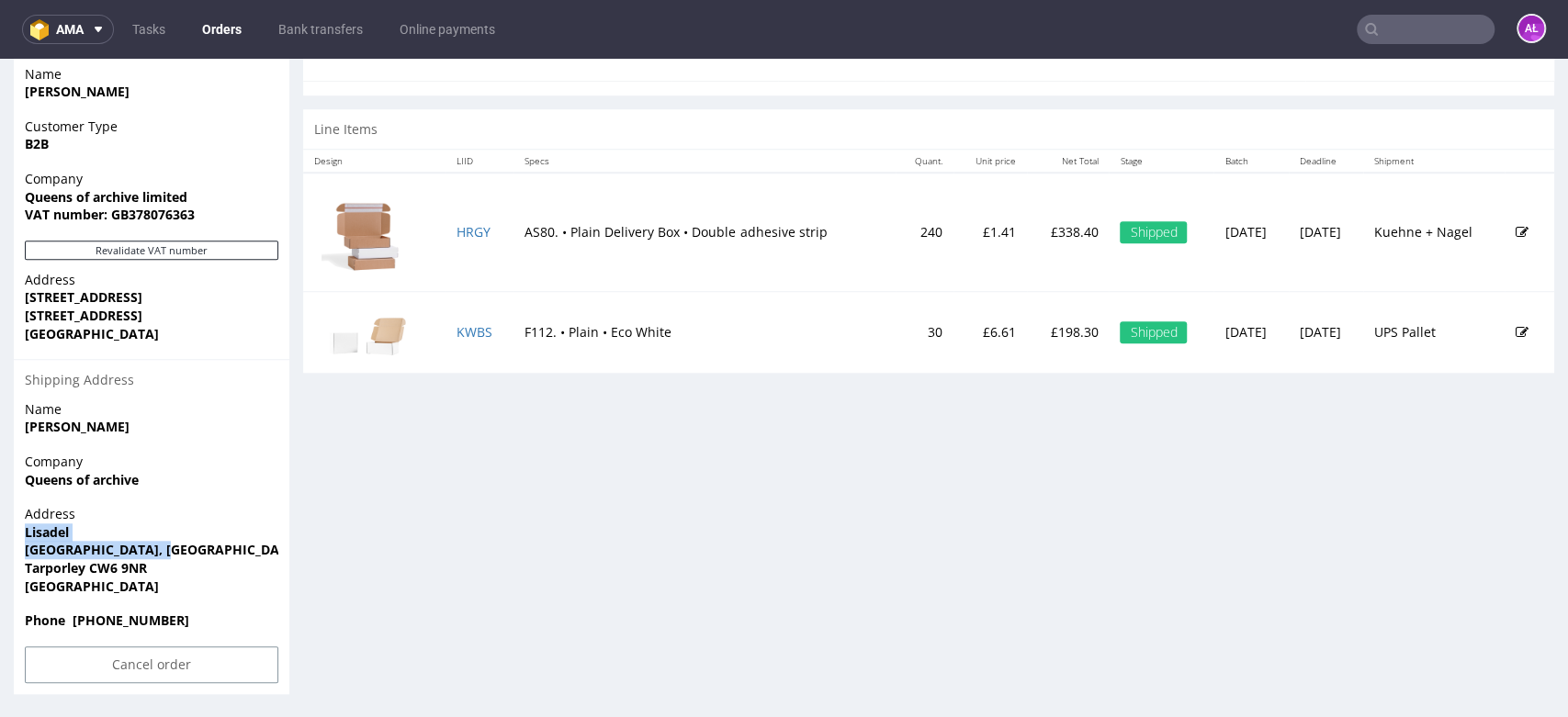
copy p "Lisadel School Lane, Bunbury"
drag, startPoint x: 17, startPoint y: 564, endPoint x: 1510, endPoint y: 355, distance: 1507.6
click at [166, 574] on div "Address Lisadel School Lane, Bunbury Tarporley CW6 9NR United Kingdom" at bounding box center [151, 557] width 276 height 106
copy strong "Tarporley CW6 9NR"
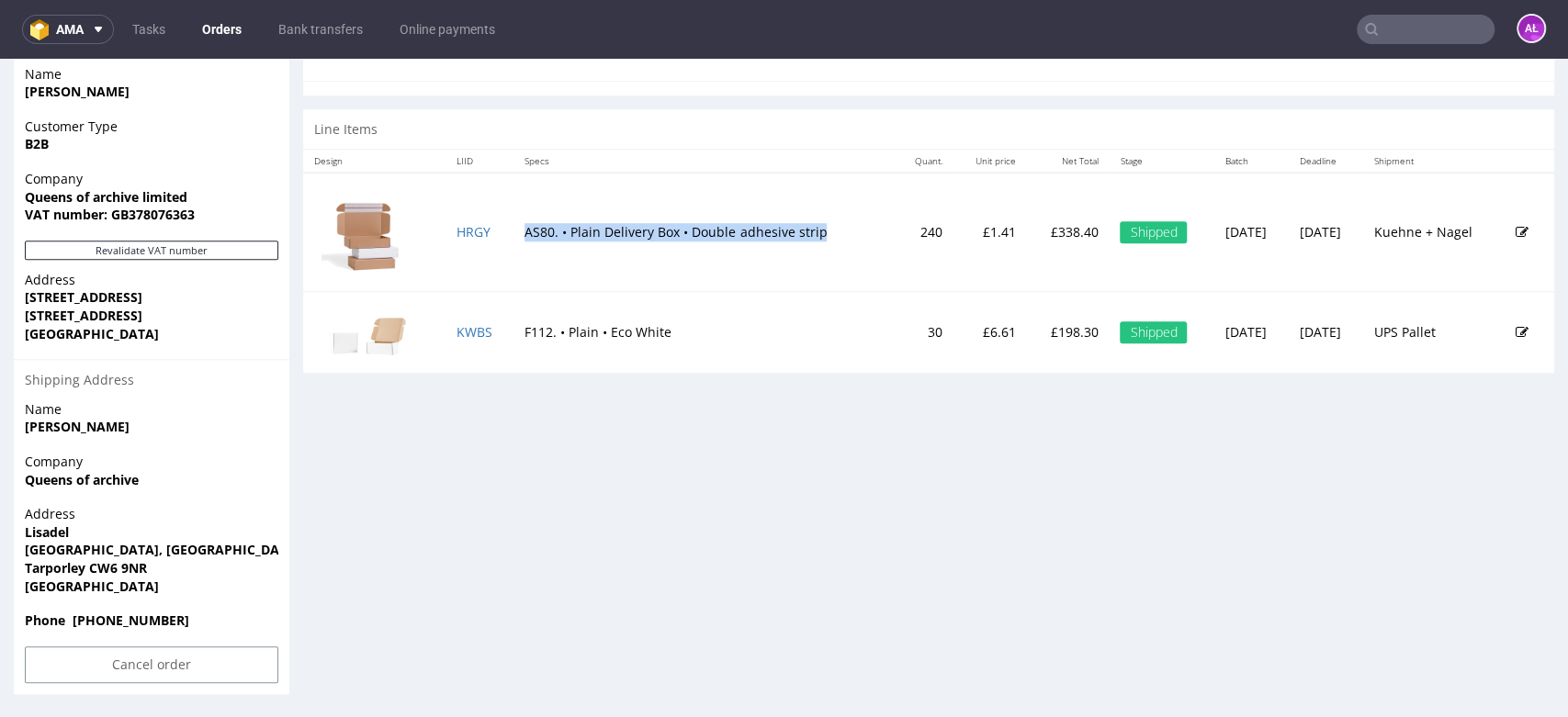
drag, startPoint x: 508, startPoint y: 236, endPoint x: 811, endPoint y: 240, distance: 303.0
click at [811, 240] on td "AS80. • Plain Delivery Box • Double adhesive strip" at bounding box center [703, 232] width 381 height 118
copy td "AS80. • Plain Delivery Box • Double adhesive strip"
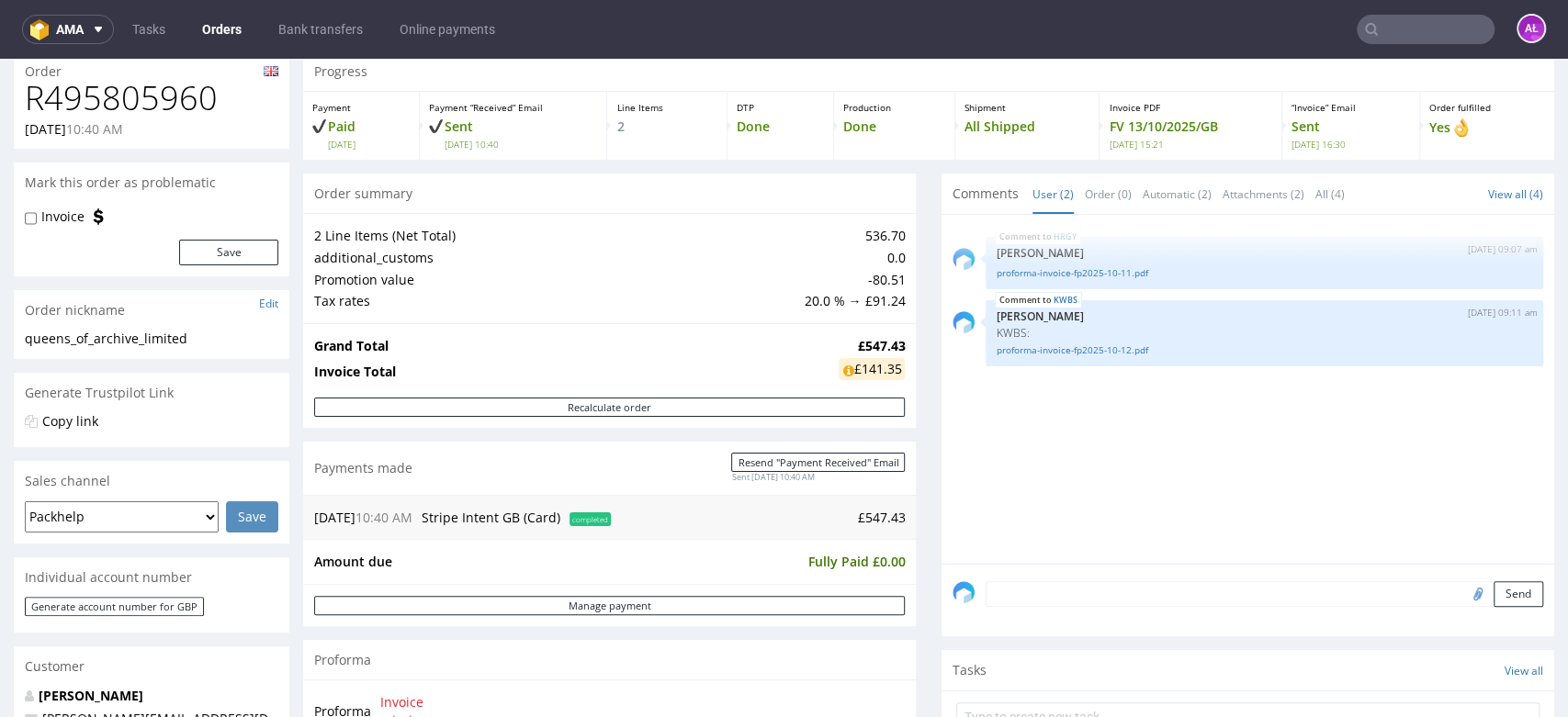
scroll to position [0, 0]
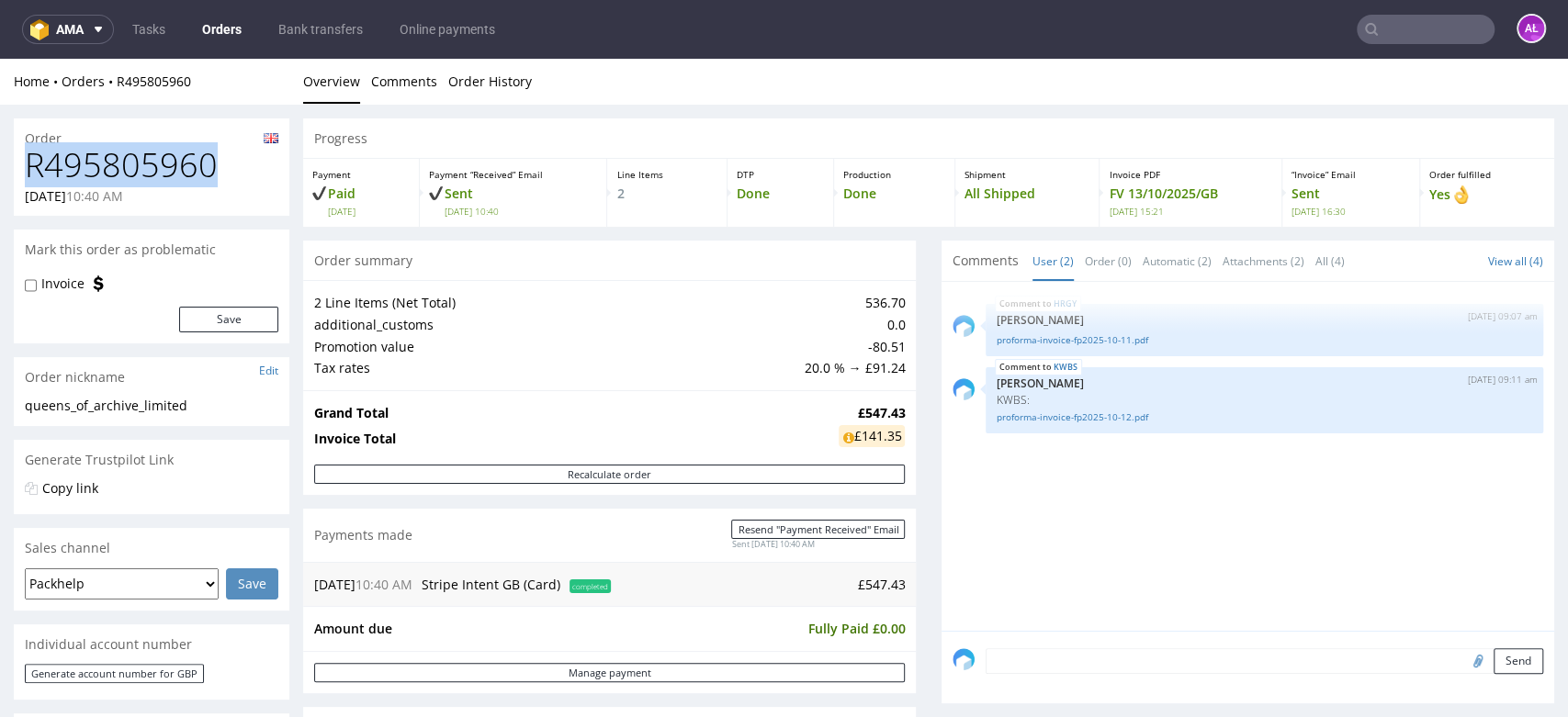
drag, startPoint x: 241, startPoint y: 165, endPoint x: 24, endPoint y: 167, distance: 217.0
click at [25, 167] on h1 "R495805960" at bounding box center [151, 165] width 254 height 37
copy h1 "R495805960"
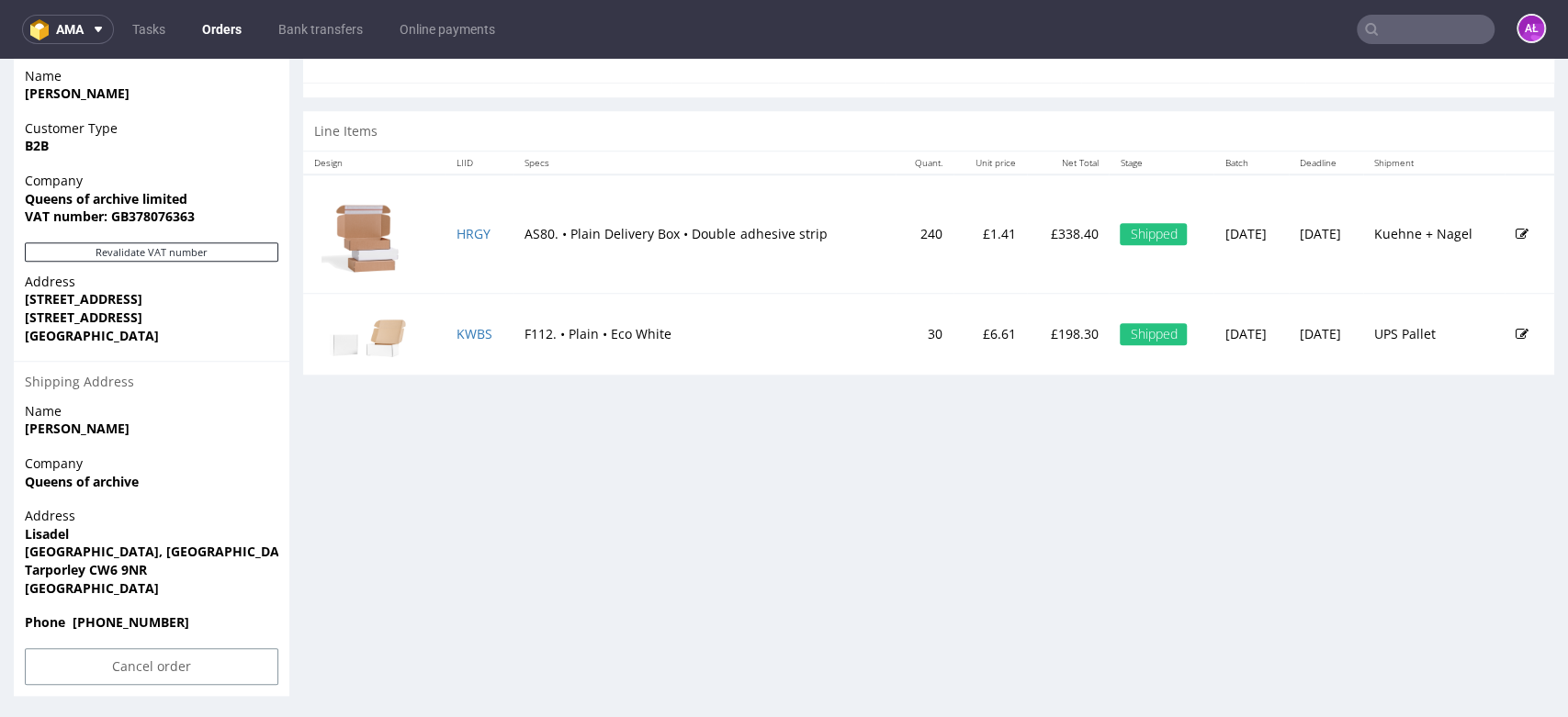
scroll to position [953, 0]
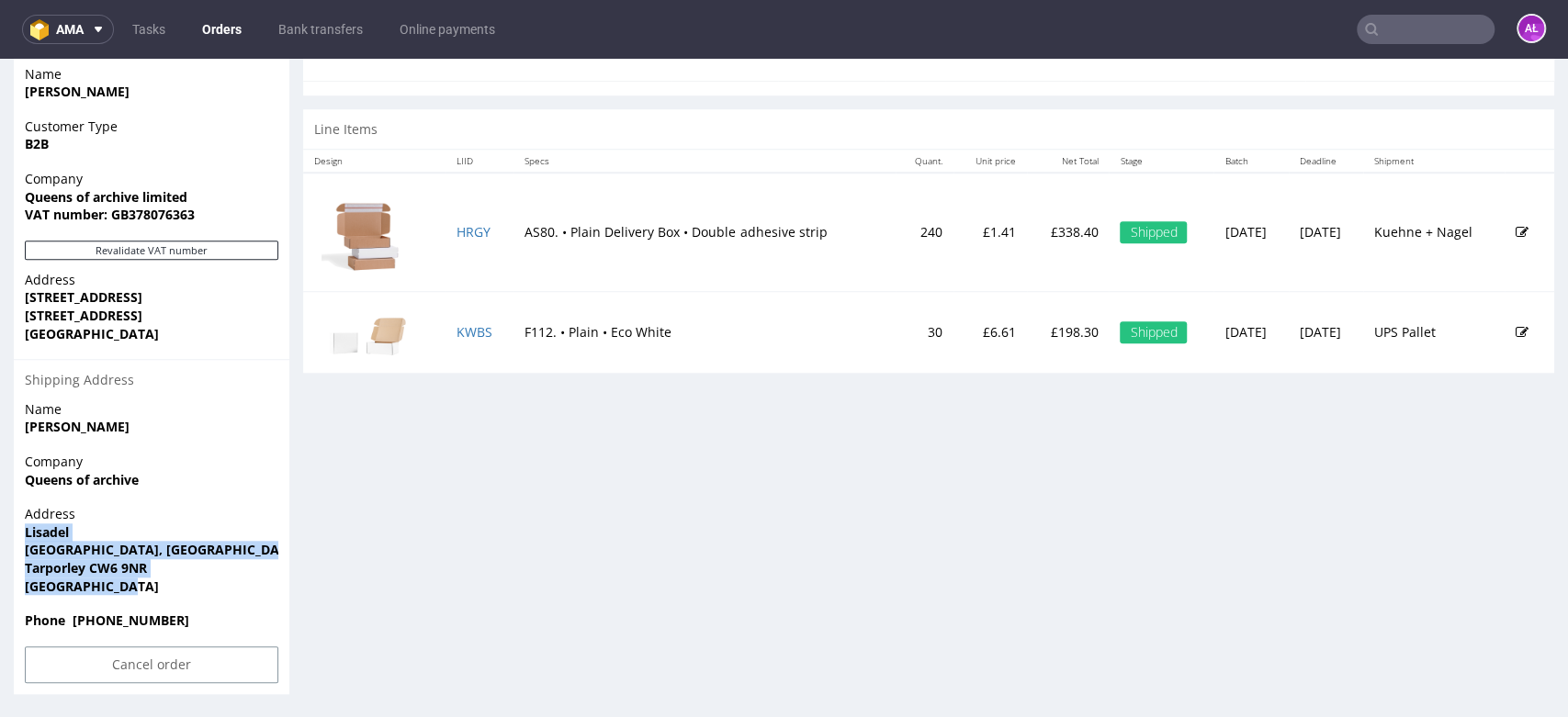
drag, startPoint x: 79, startPoint y: 576, endPoint x: 15, endPoint y: 536, distance: 75.5
click at [15, 536] on div "Address Lisadel School Lane, Bunbury Tarporley CW6 9NR United Kingdom" at bounding box center [151, 557] width 276 height 106
copy p "Lisadel School Lane, Bunbury Tarporley CW6 9NR United Kingdom"
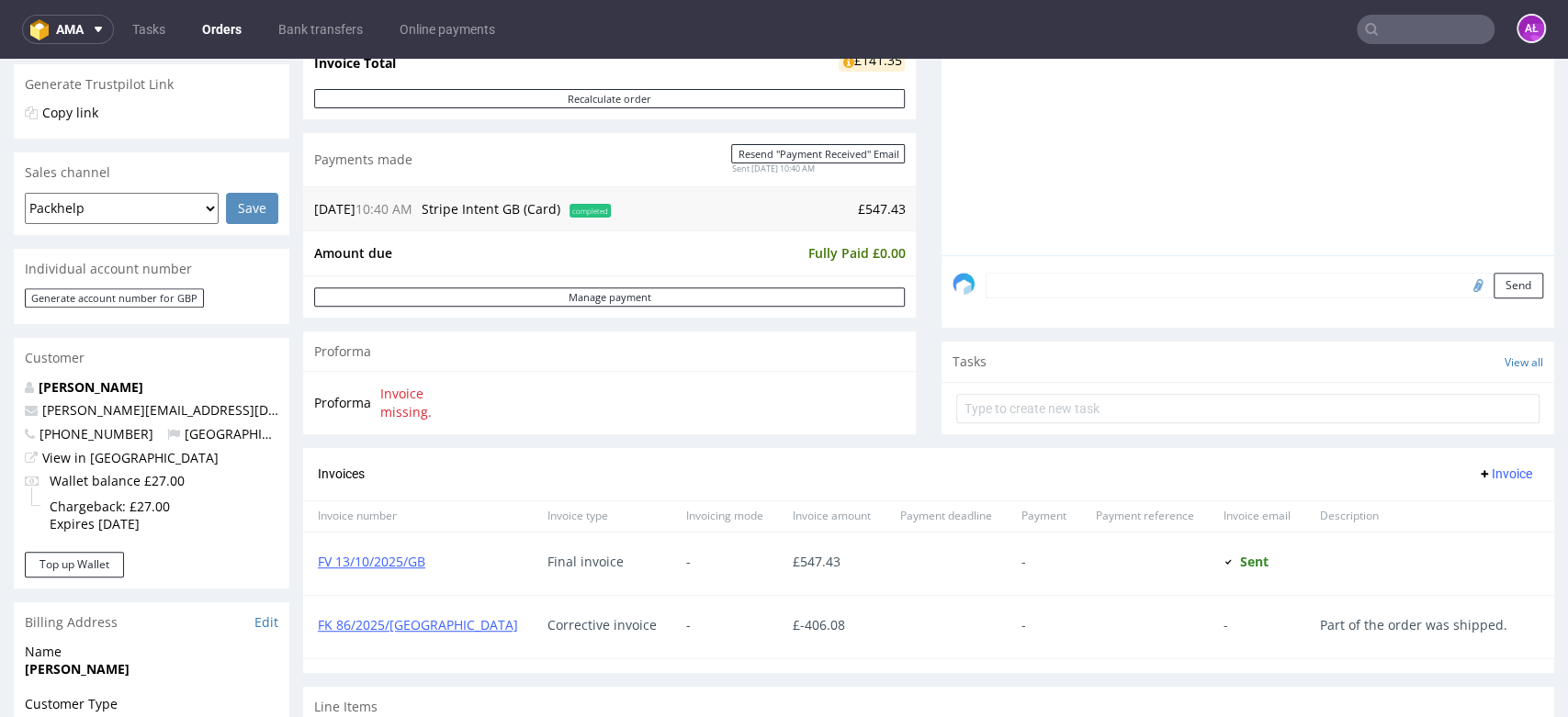
scroll to position [341, 0]
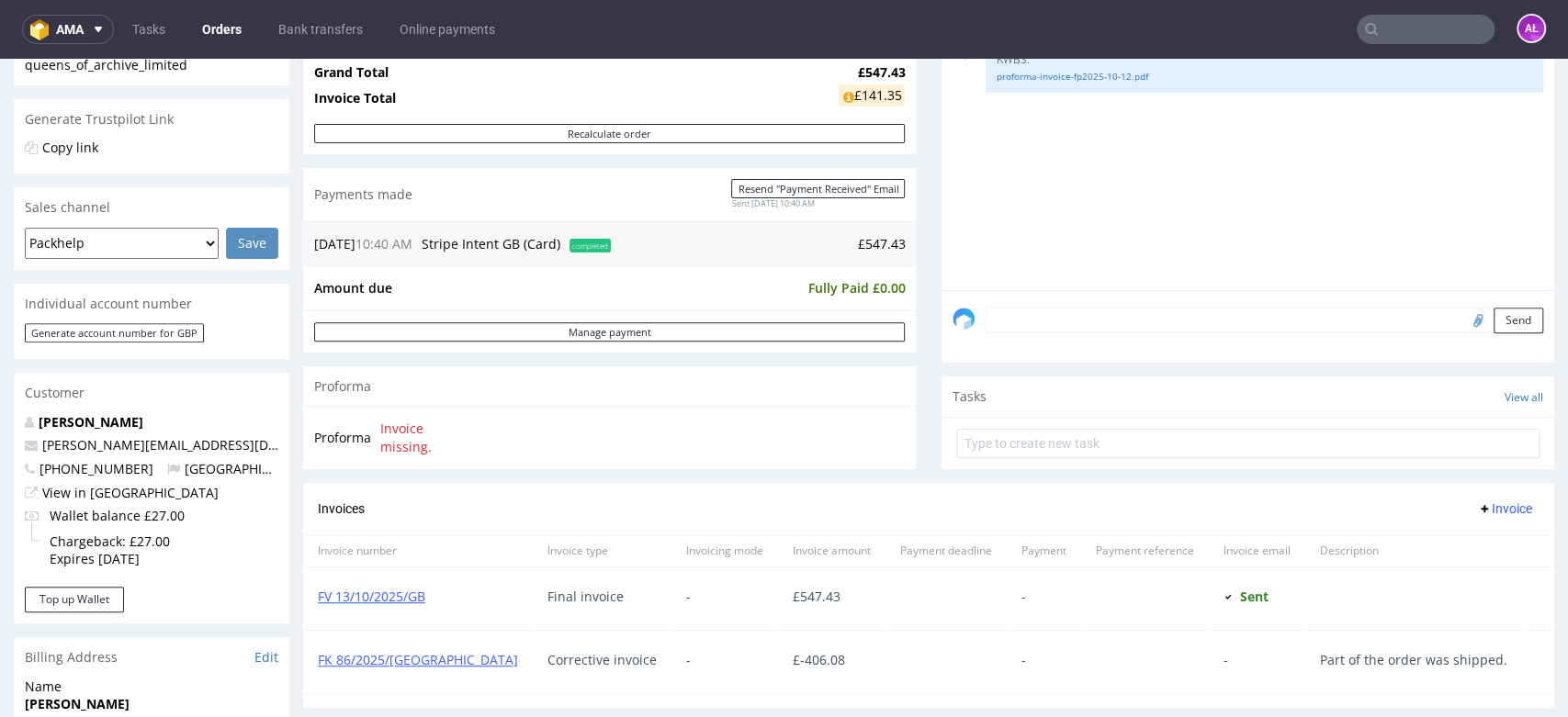
click at [1081, 320] on textarea at bounding box center [1264, 320] width 557 height 26
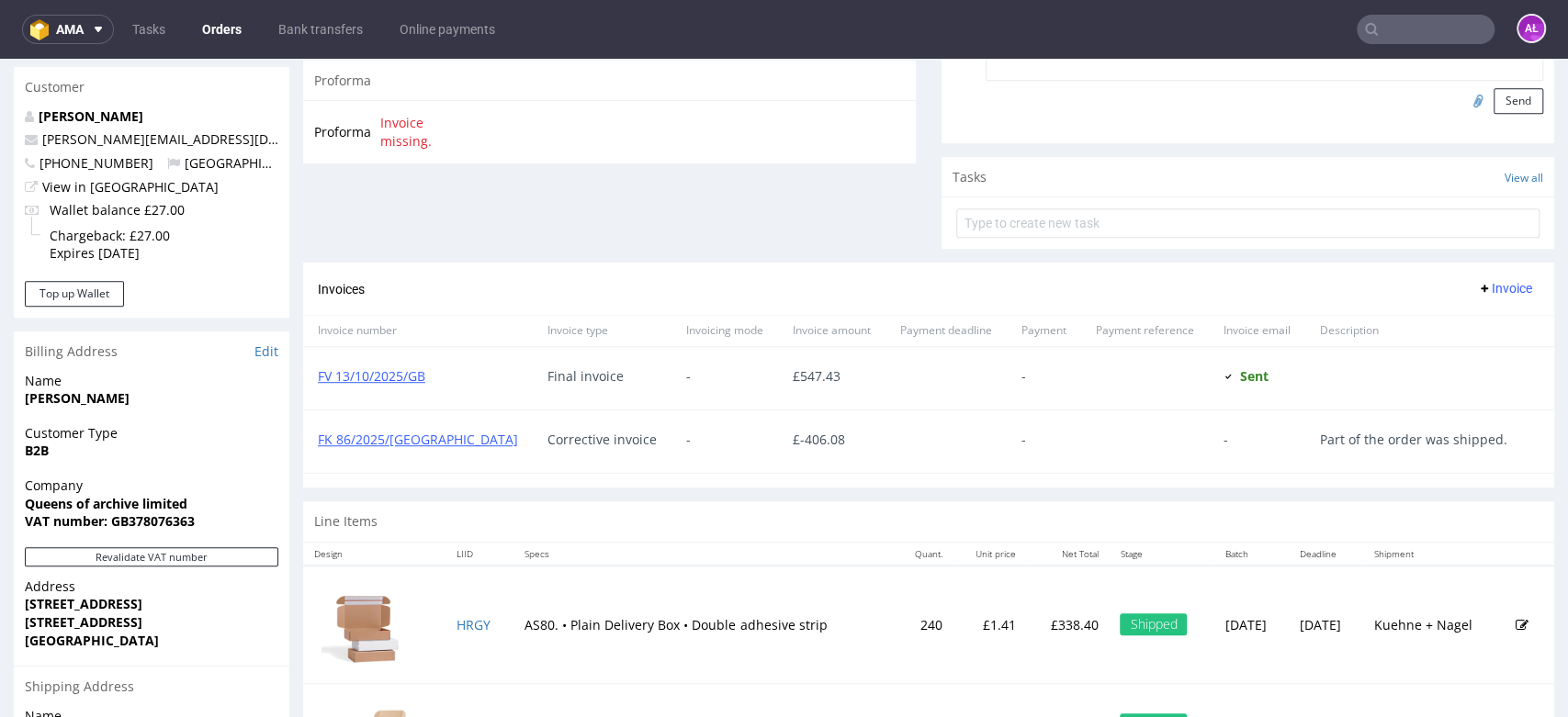
scroll to position [592, 0]
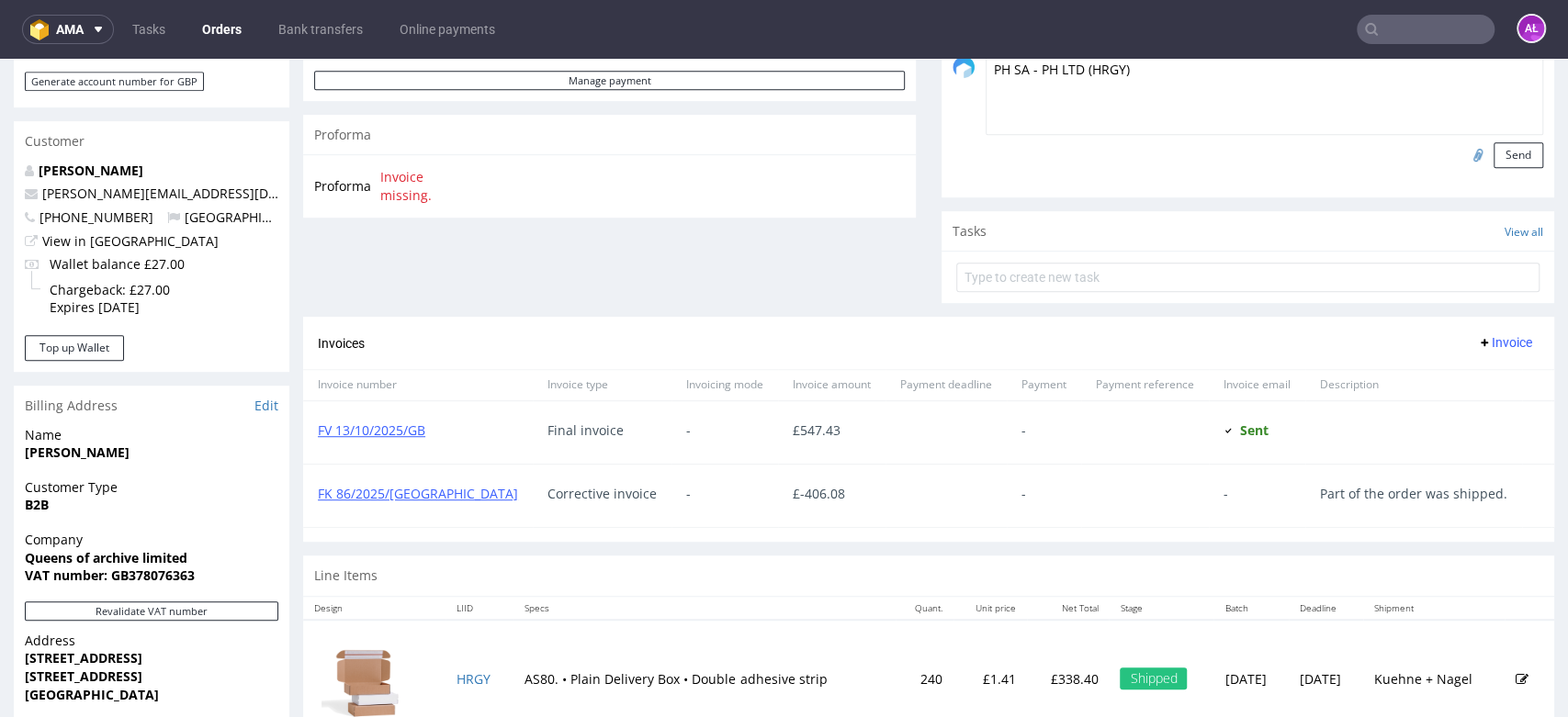
type textarea "PH SA - PH LTD (HRGY)"
click at [1462, 155] on input "file" at bounding box center [1475, 154] width 26 height 24
type input "C:\fakepath\Faktura FV 284_10_2025.pdf"
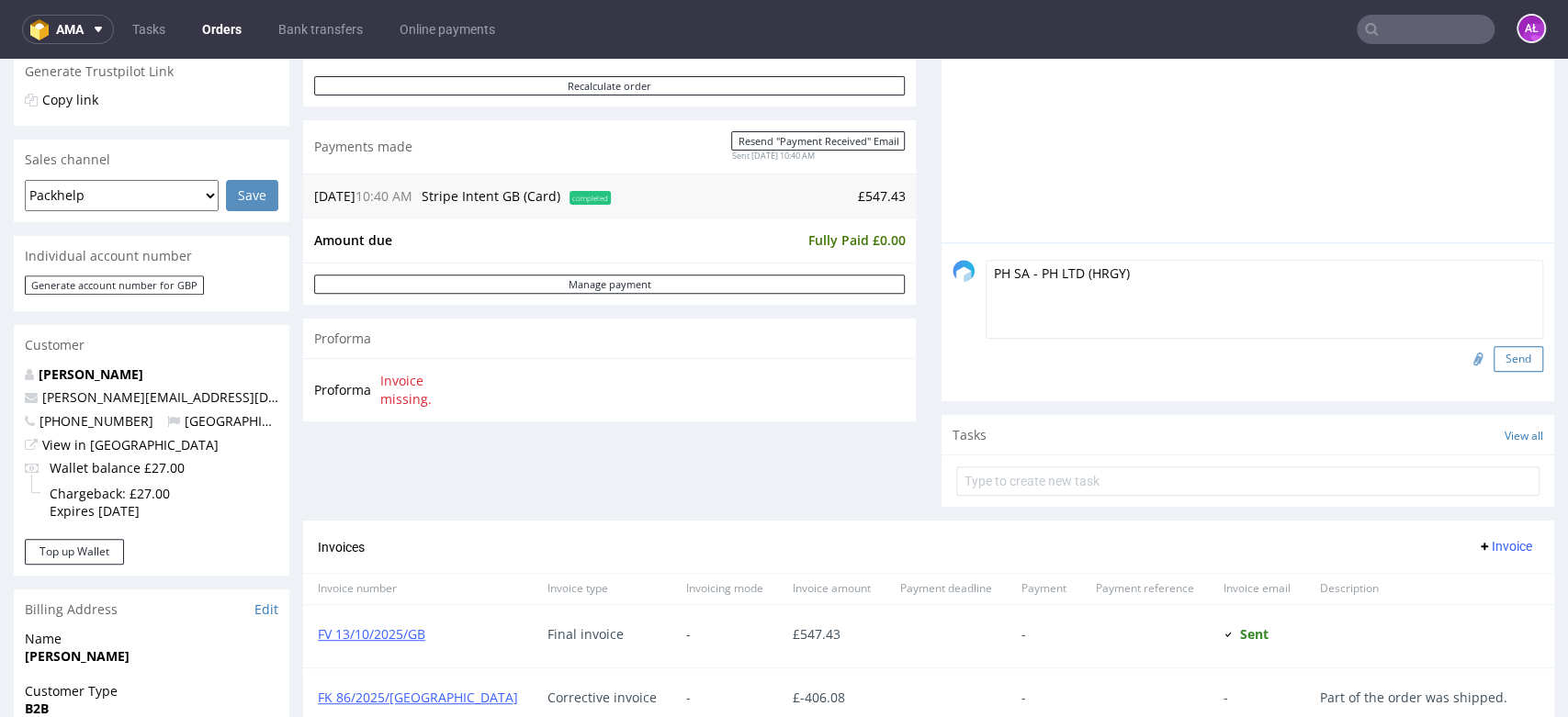
click at [1493, 357] on button "Send" at bounding box center [1518, 359] width 50 height 26
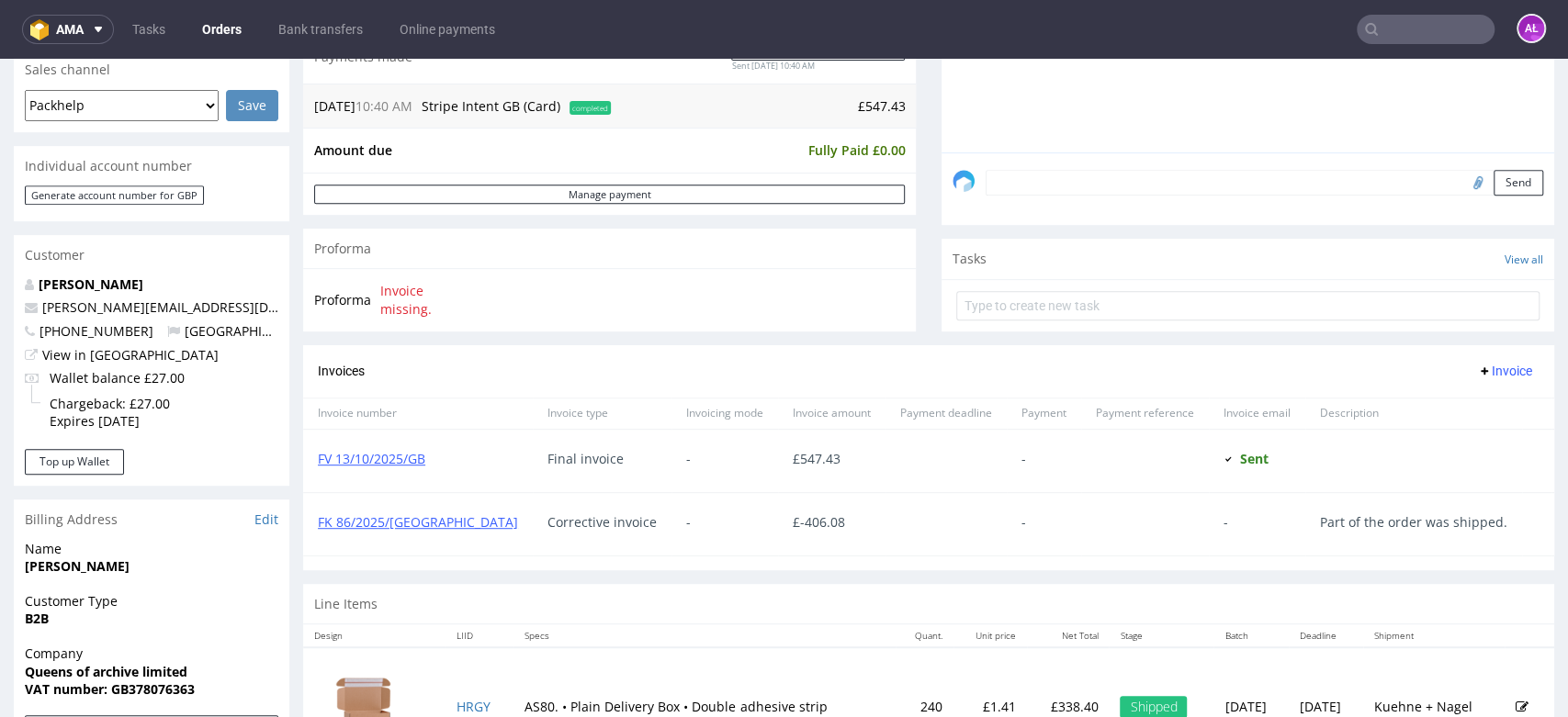
scroll to position [509, 0]
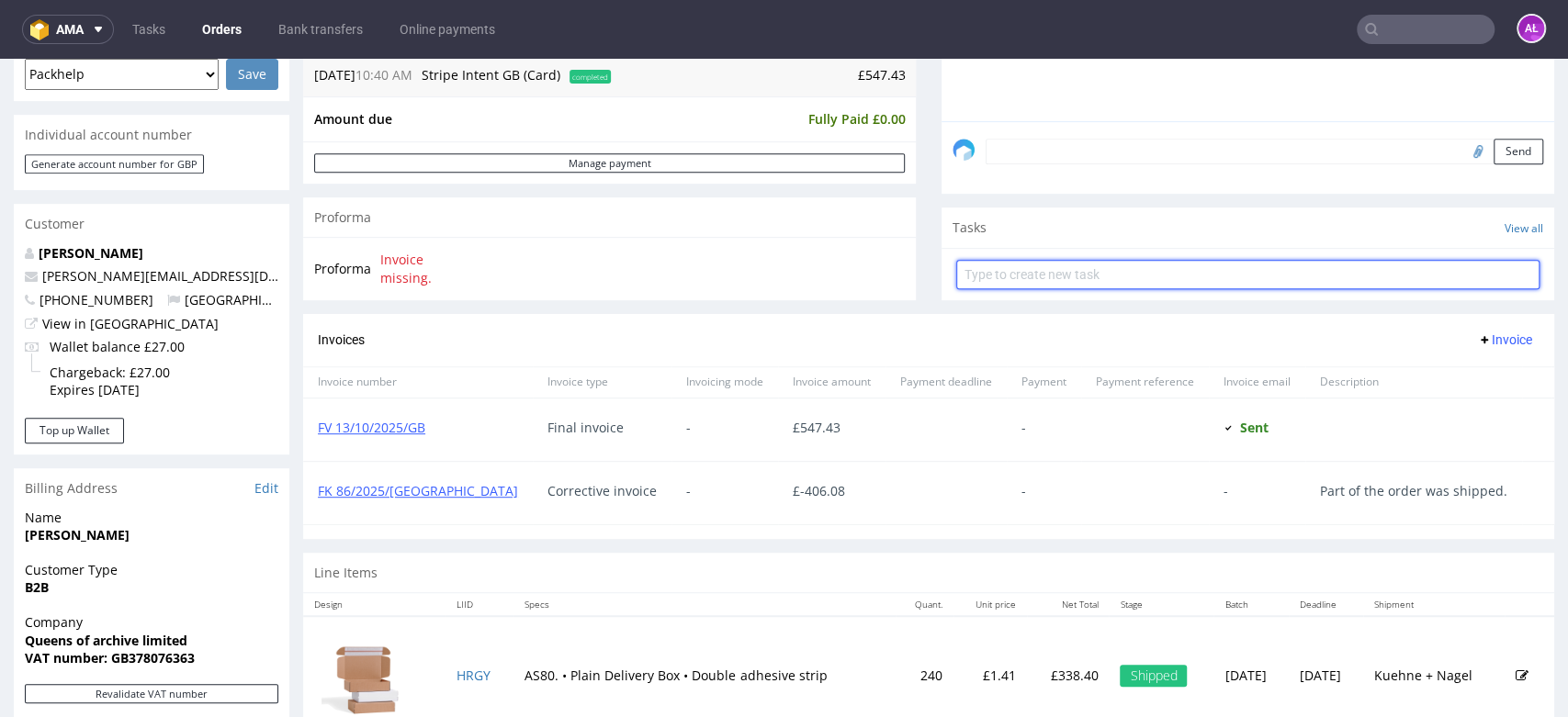
click at [1009, 270] on input "text" at bounding box center [1248, 275] width 583 height 30
type input "Invoicd"
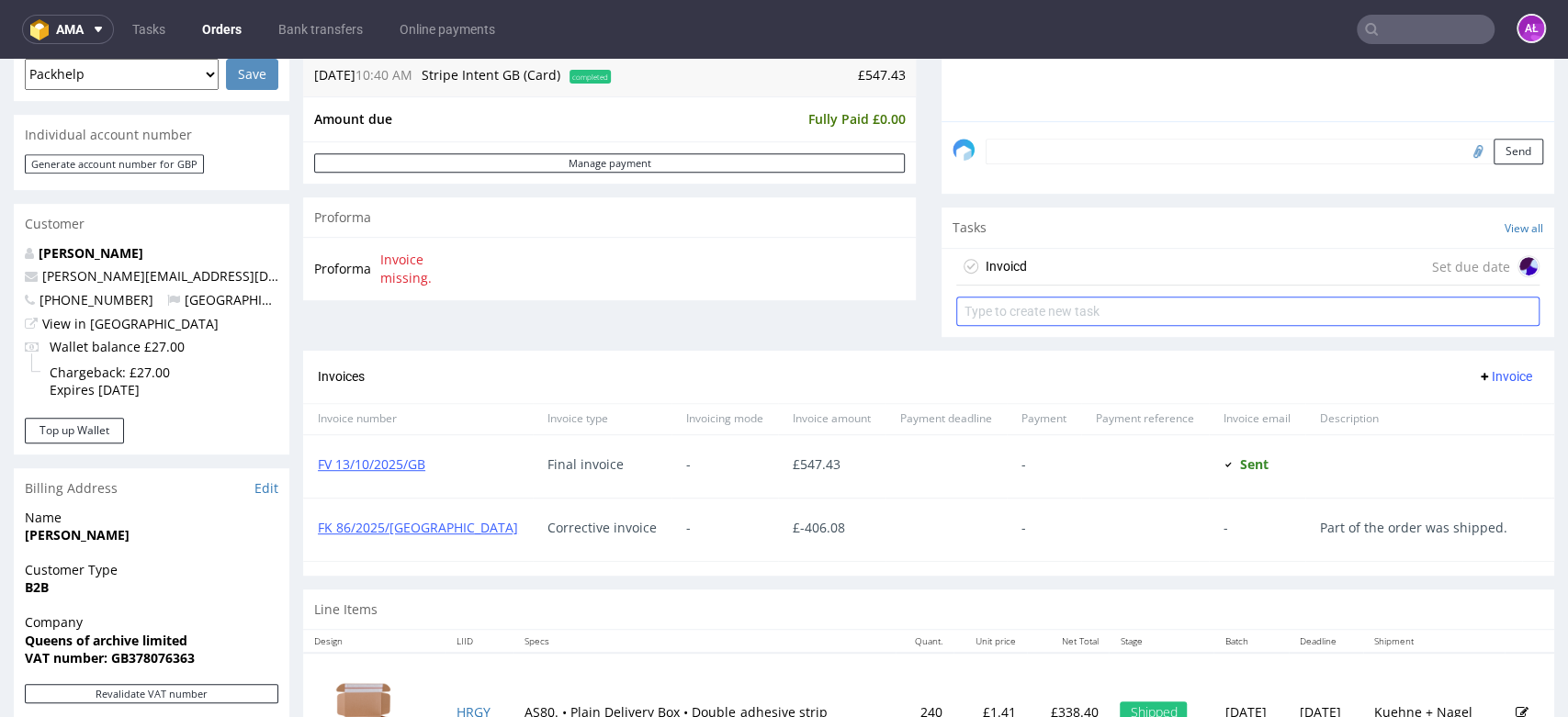
click at [1009, 263] on div "Invoicd" at bounding box center [1006, 267] width 42 height 22
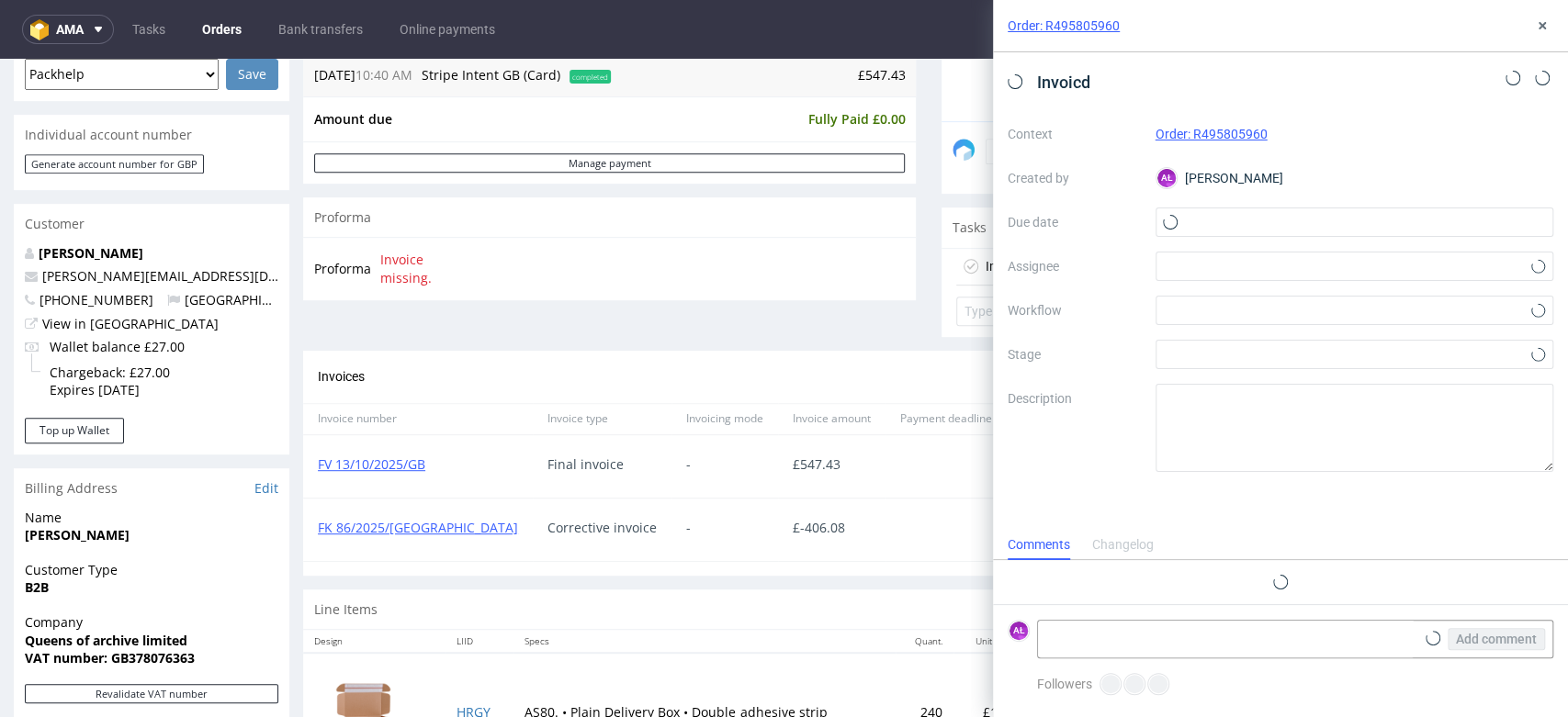
scroll to position [15, 0]
click at [1083, 84] on span "Invoicd" at bounding box center [1064, 82] width 68 height 30
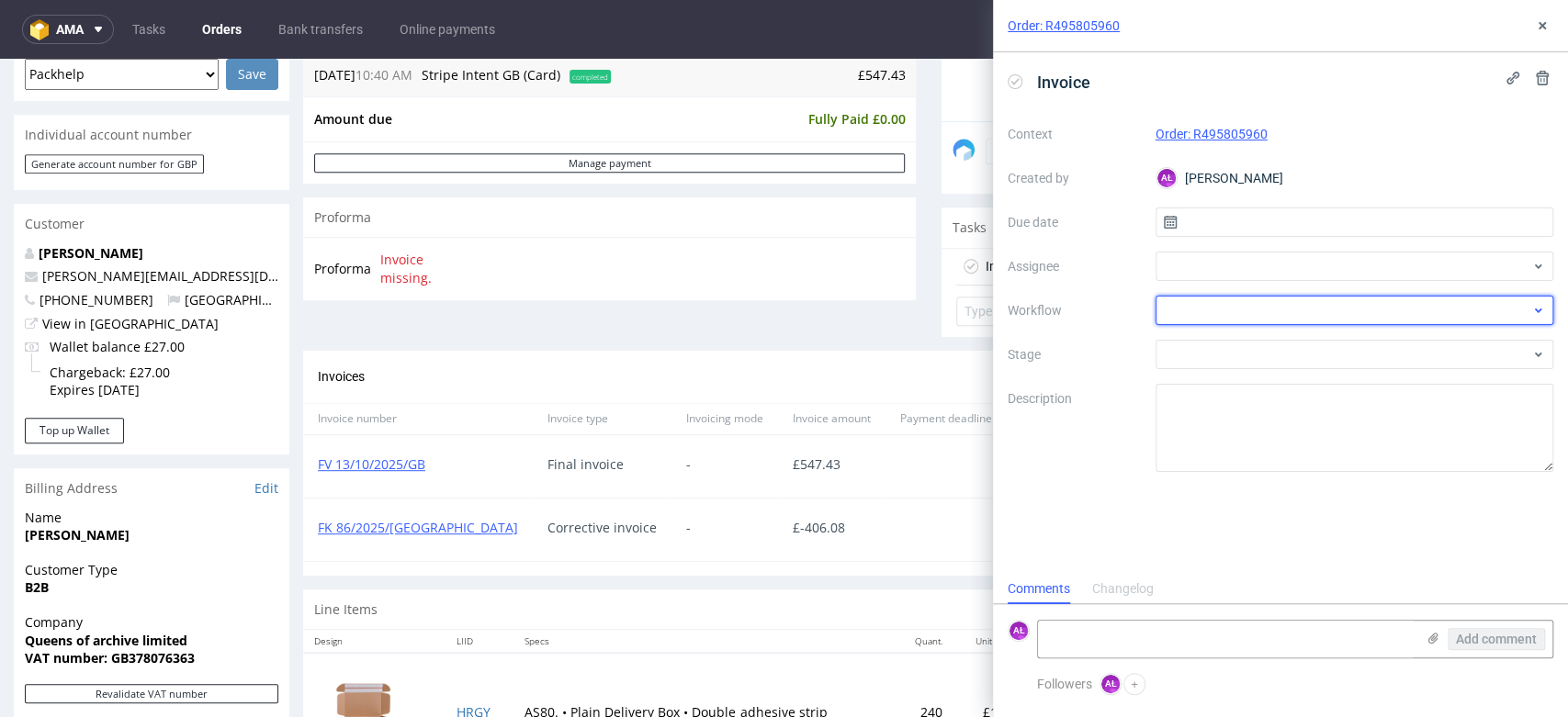
click at [1190, 317] on div at bounding box center [1355, 310] width 399 height 30
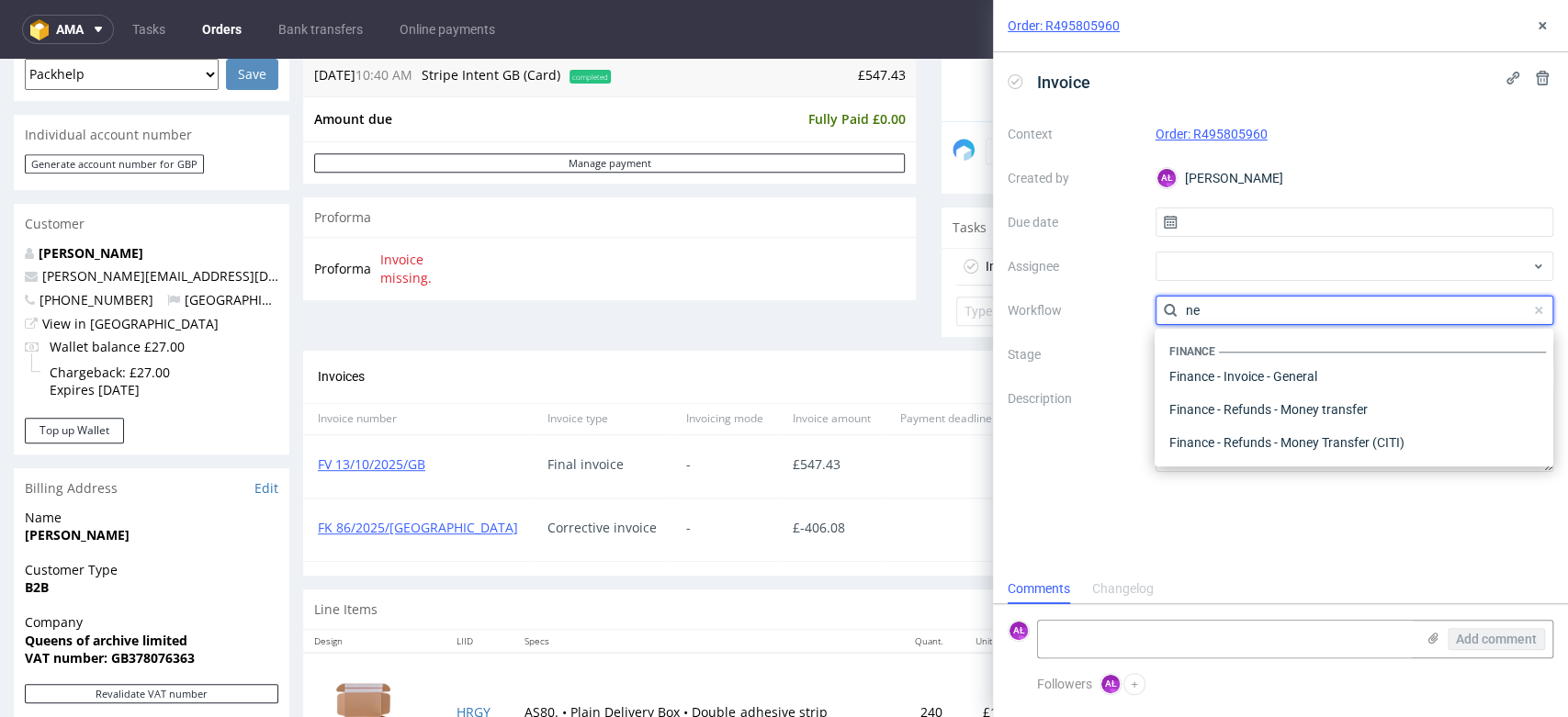
scroll to position [0, 0]
type input "n"
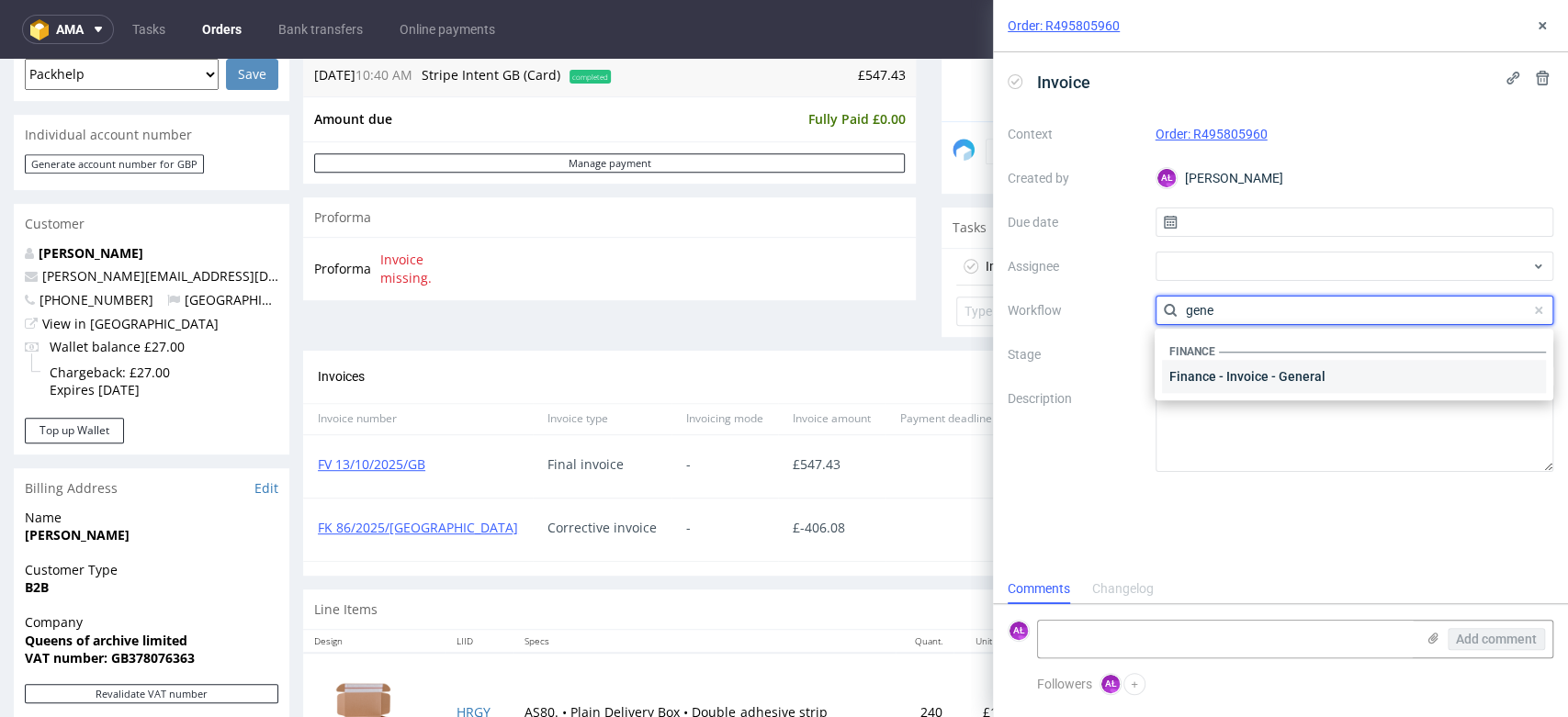
type input "gene"
click at [1275, 385] on div "Finance - Invoice - General" at bounding box center [1354, 376] width 384 height 33
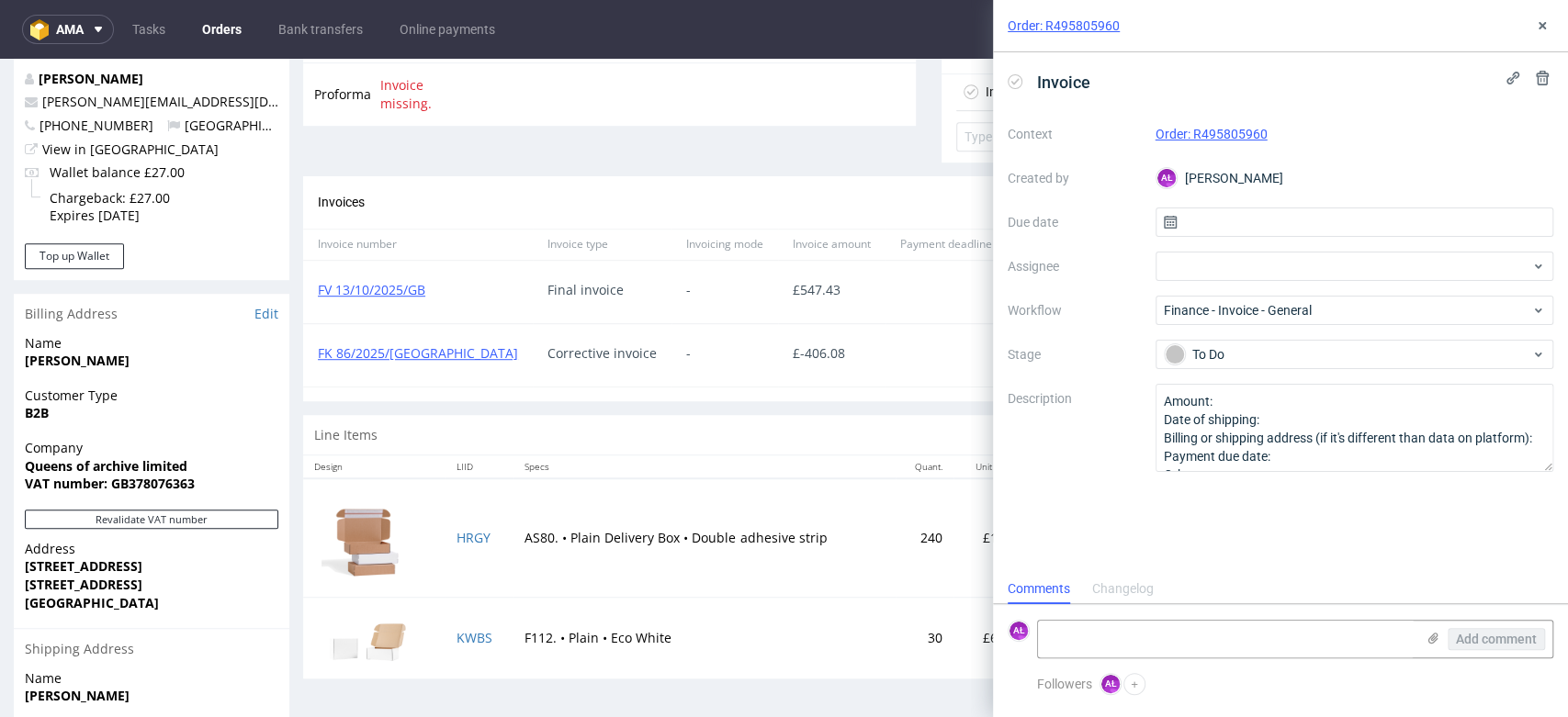
scroll to position [816, 0]
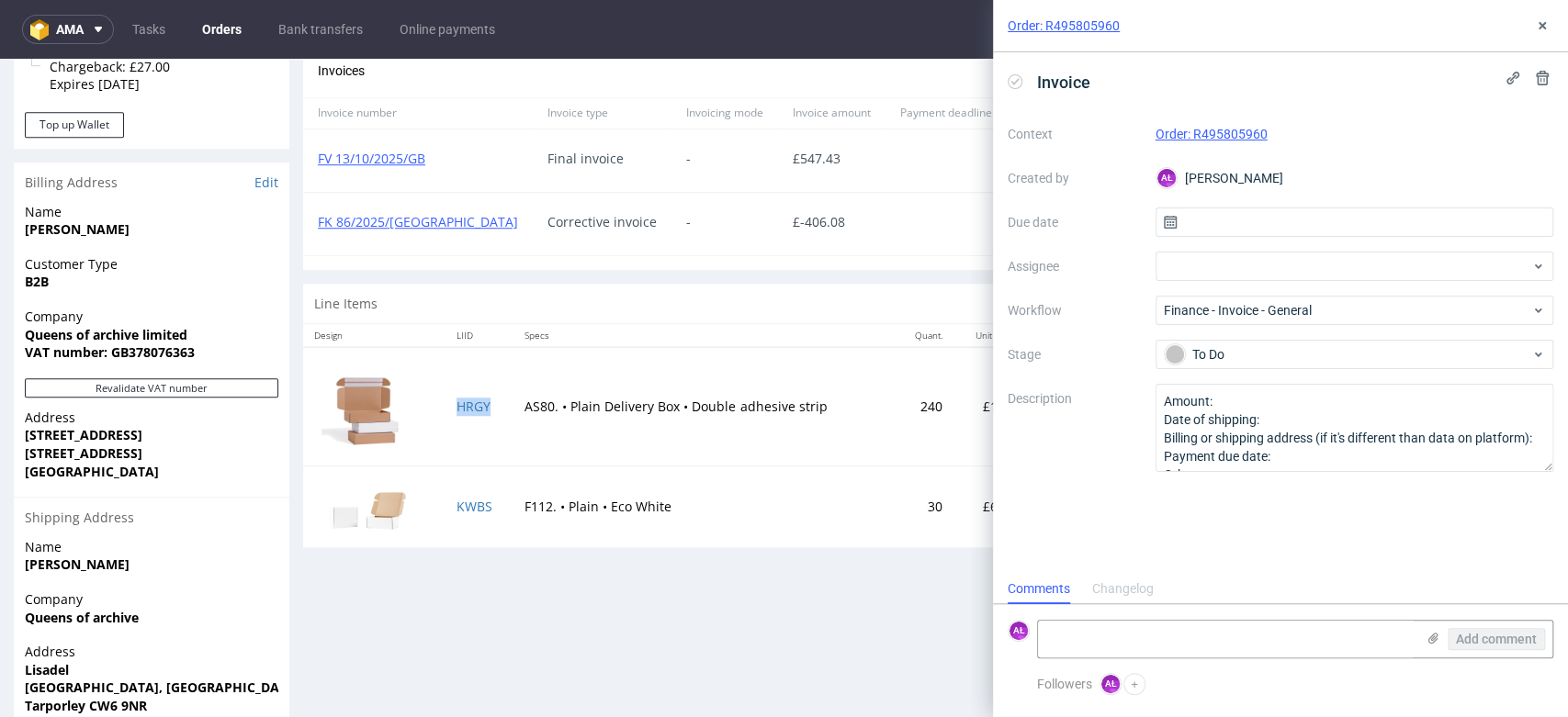
copy link "HRGY"
click at [1104, 641] on textarea at bounding box center [1226, 639] width 377 height 37
paste textarea "HRGY"
type textarea "Final Invoice for HRGY"
click at [1499, 640] on span "Add comment" at bounding box center [1496, 639] width 81 height 13
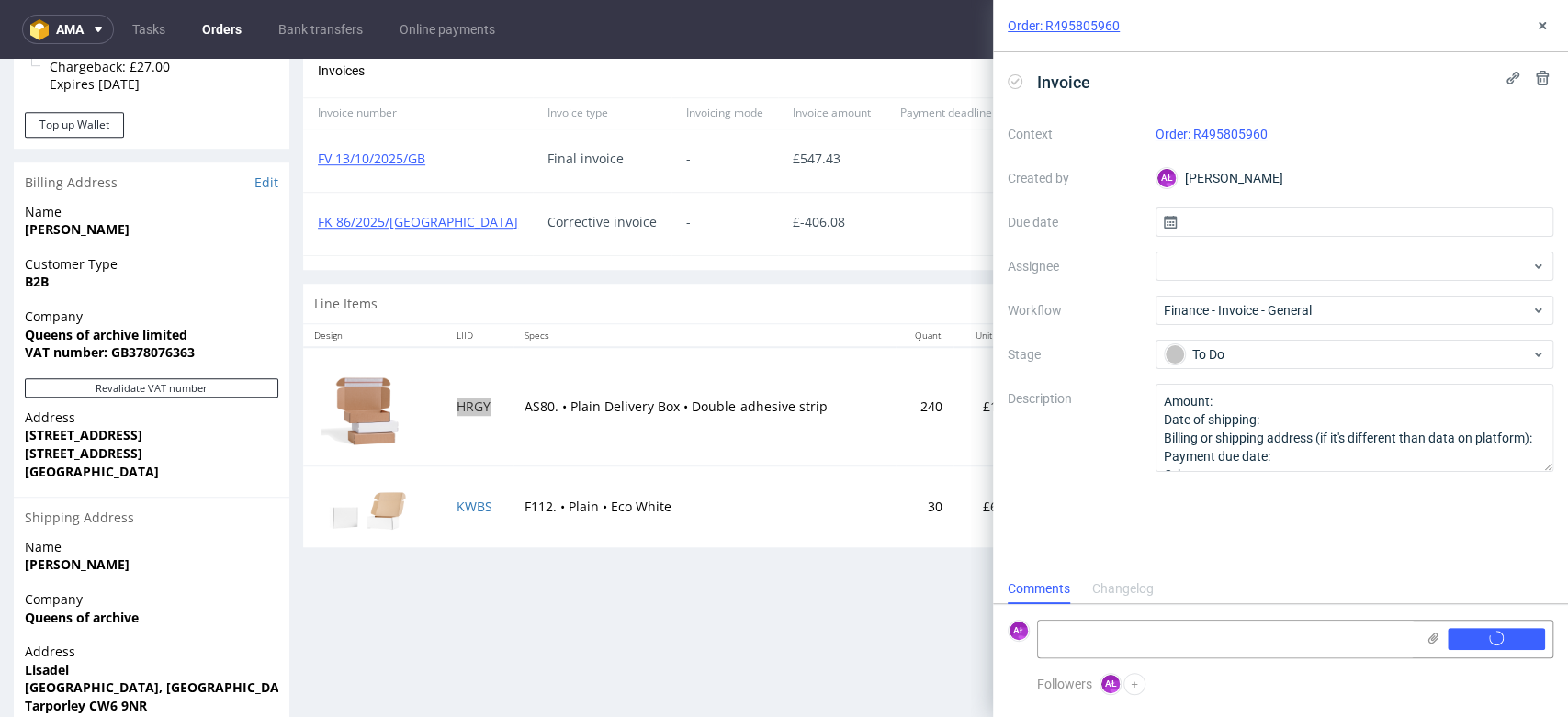
scroll to position [0, 0]
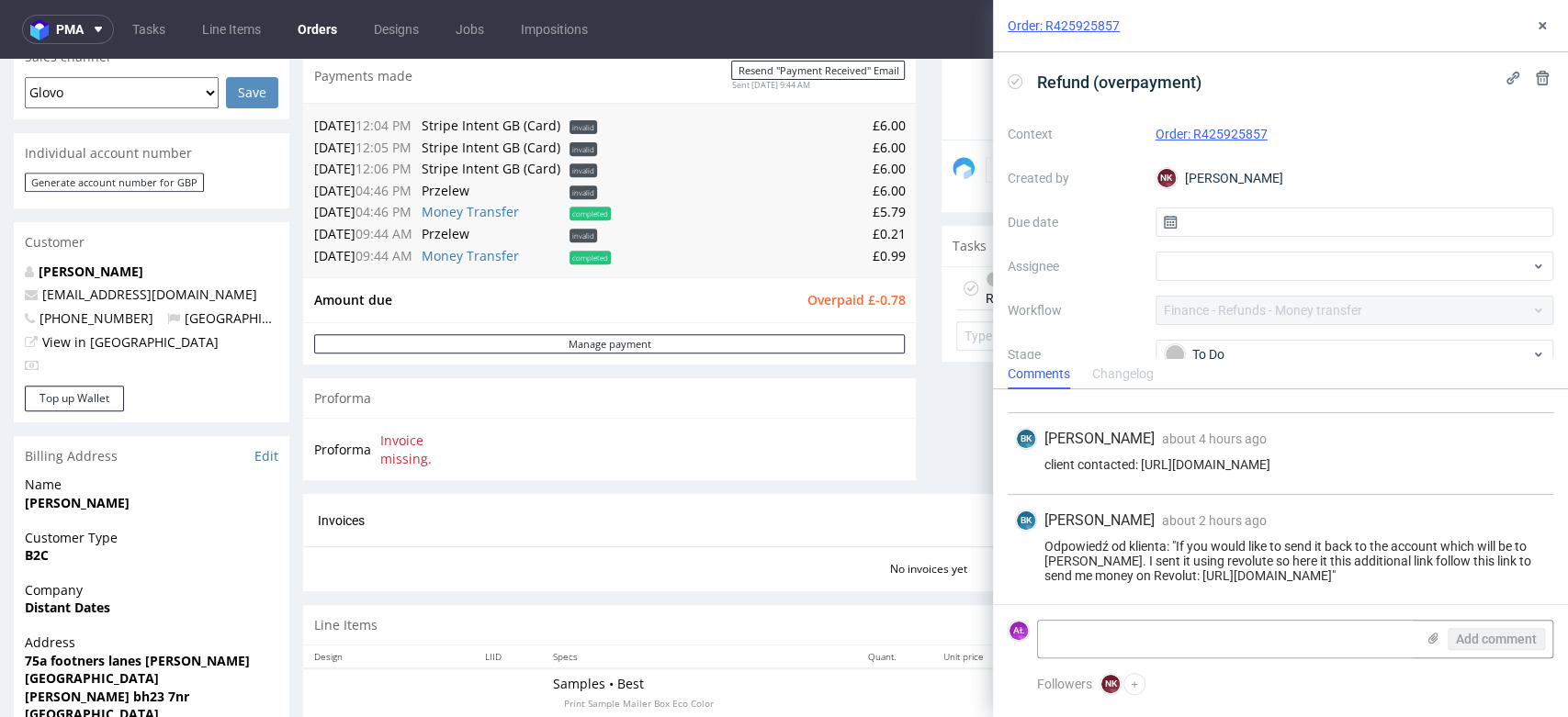
scroll to position [509, 0]
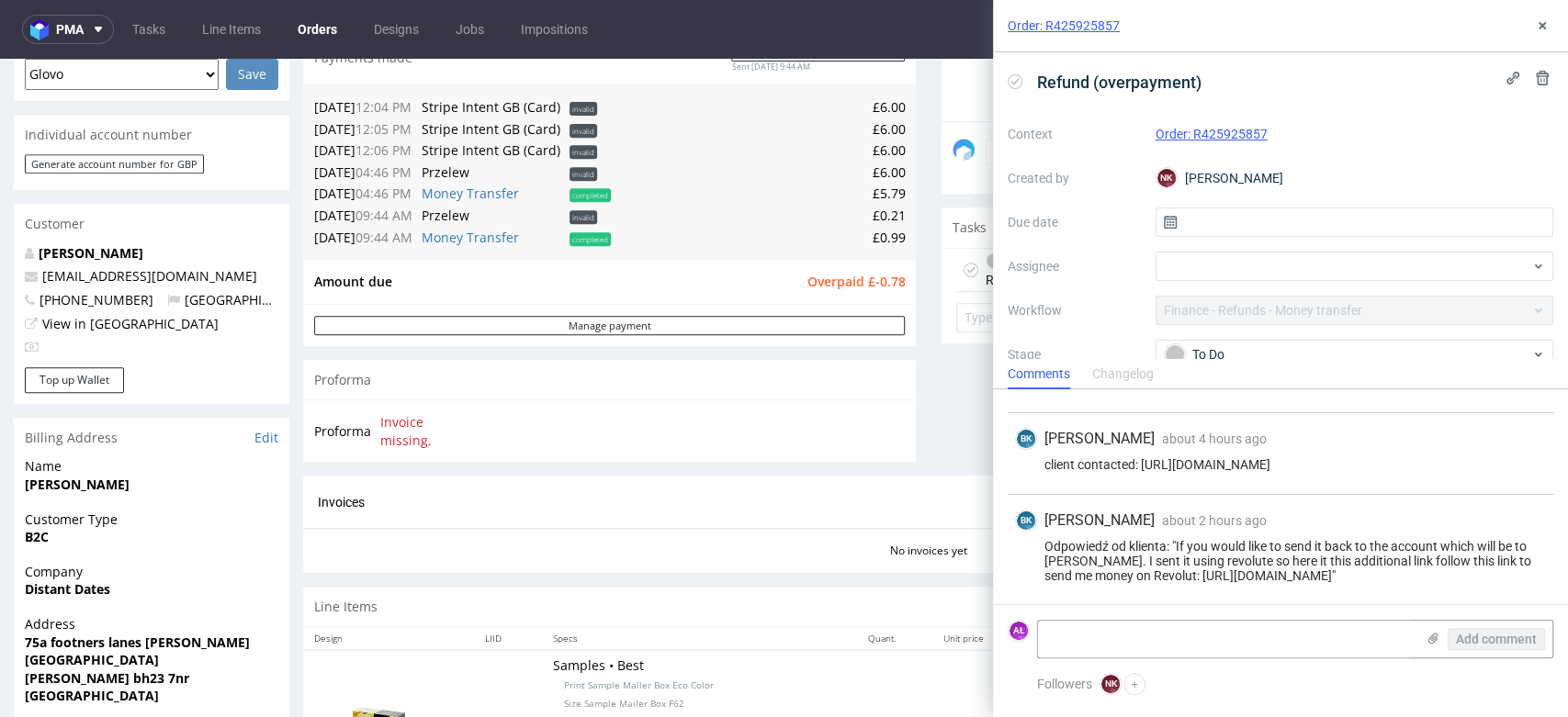
drag, startPoint x: 1245, startPoint y: 580, endPoint x: 1409, endPoint y: 583, distance: 164.0
click at [1409, 583] on div "[PERSON_NAME] Krystian about 2 hours ago [DATE] 14:23 Odpowiedź od klienta: "If…" at bounding box center [1280, 549] width 545 height 110
copy div "ttps://[DOMAIN_NAME][URL]"
drag, startPoint x: 1243, startPoint y: 579, endPoint x: 1410, endPoint y: 583, distance: 167.0
click at [1410, 583] on div "[PERSON_NAME] Krystian about 2 hours ago [DATE] 14:23 Odpowiedź od klienta: "If…" at bounding box center [1280, 549] width 545 height 110
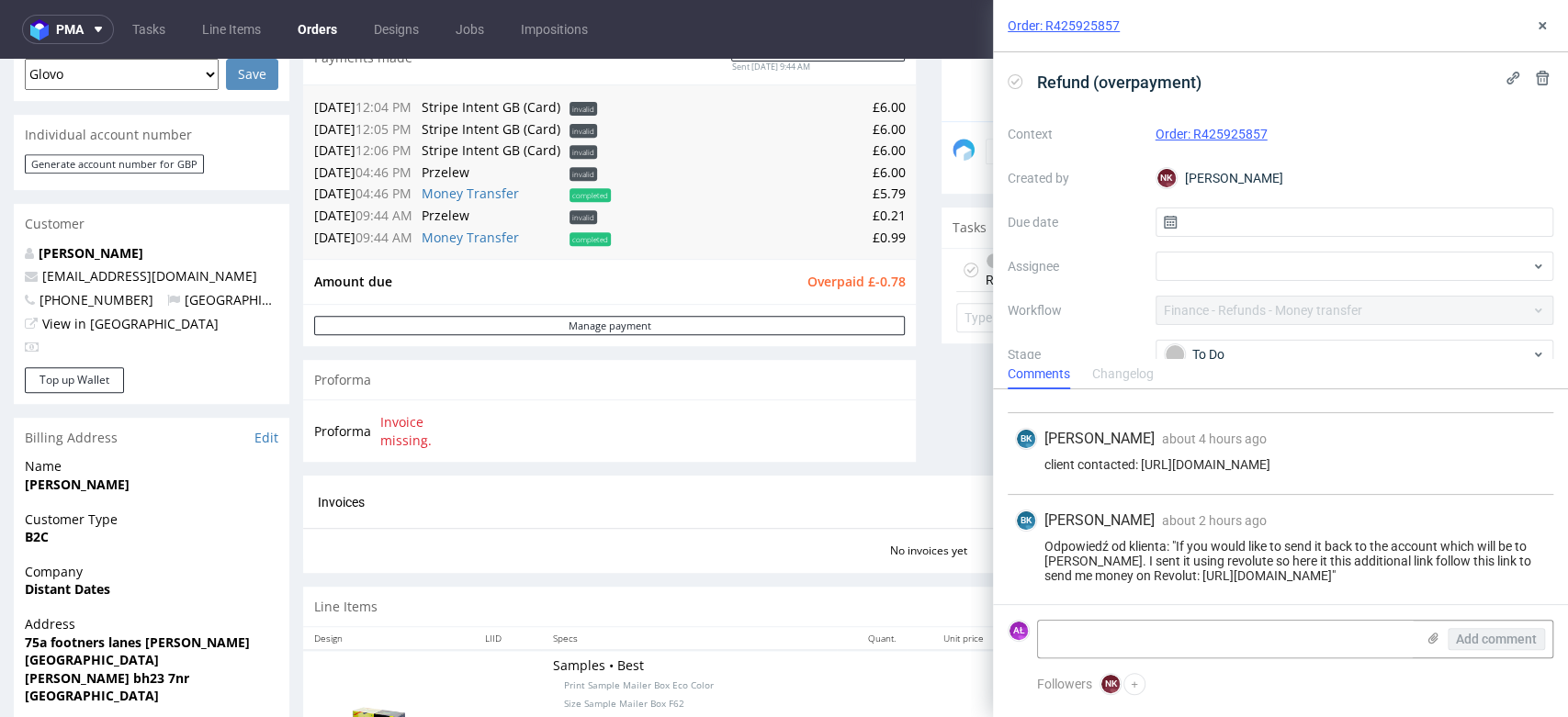
copy div "[URL][DOMAIN_NAME]"
